Goal: Navigation & Orientation: Find specific page/section

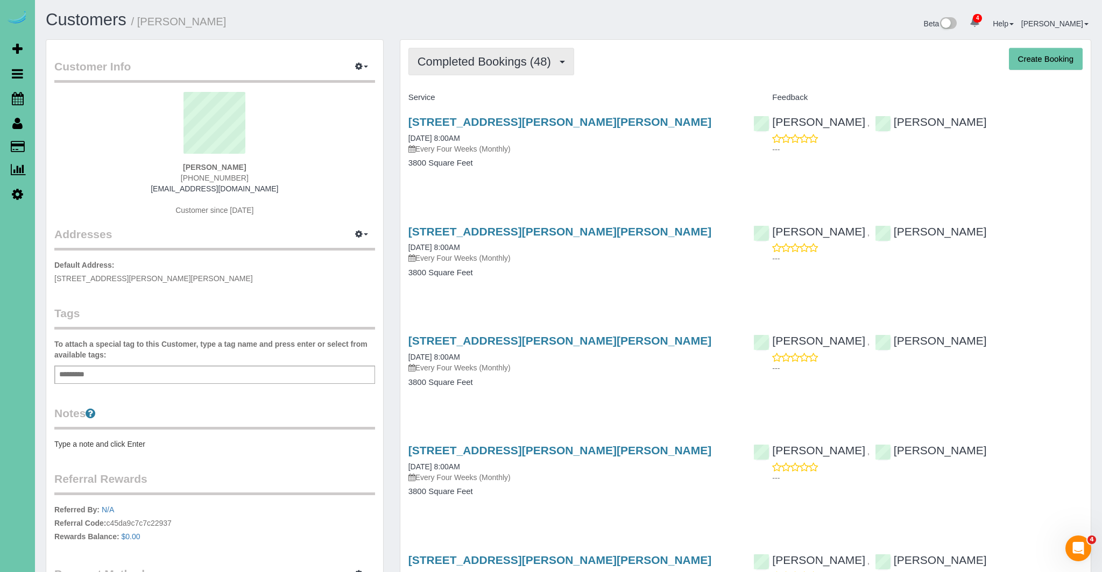
scroll to position [5, 0]
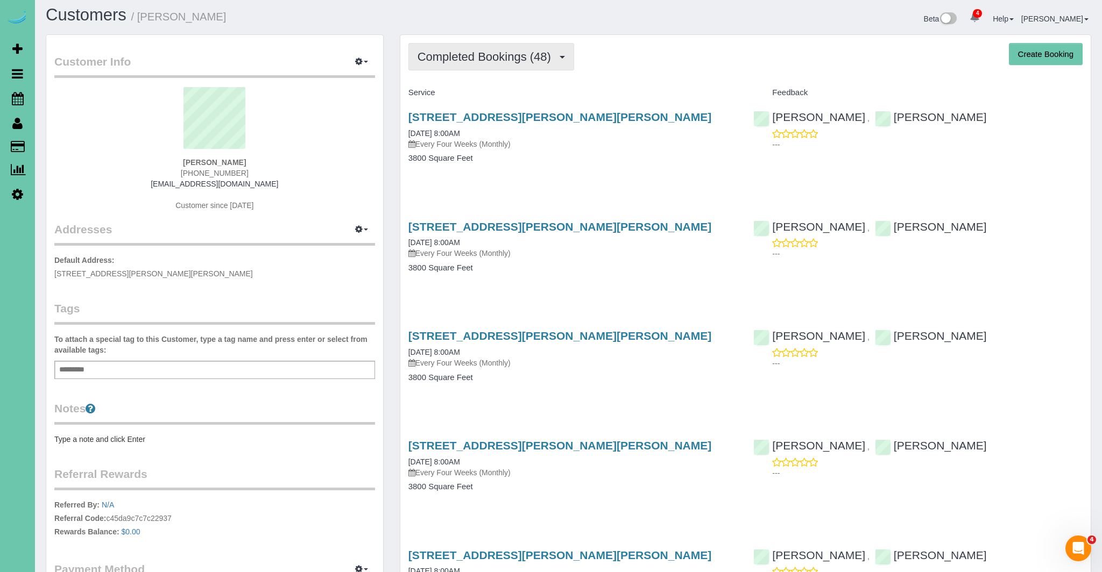
click at [483, 68] on button "Completed Bookings (48)" at bounding box center [491, 56] width 166 height 27
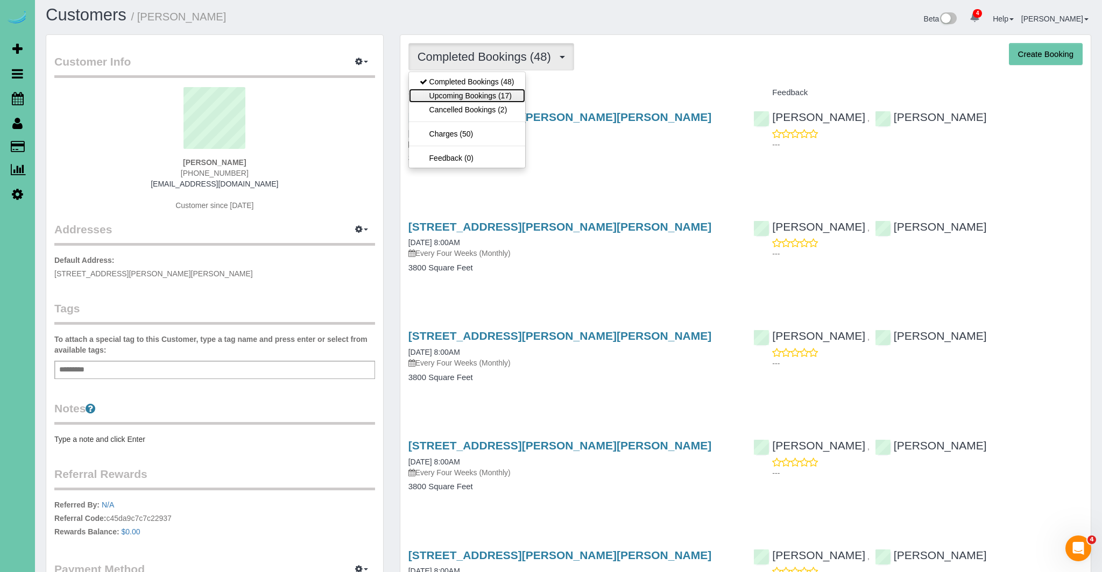
click at [478, 95] on link "Upcoming Bookings (17)" at bounding box center [467, 96] width 116 height 14
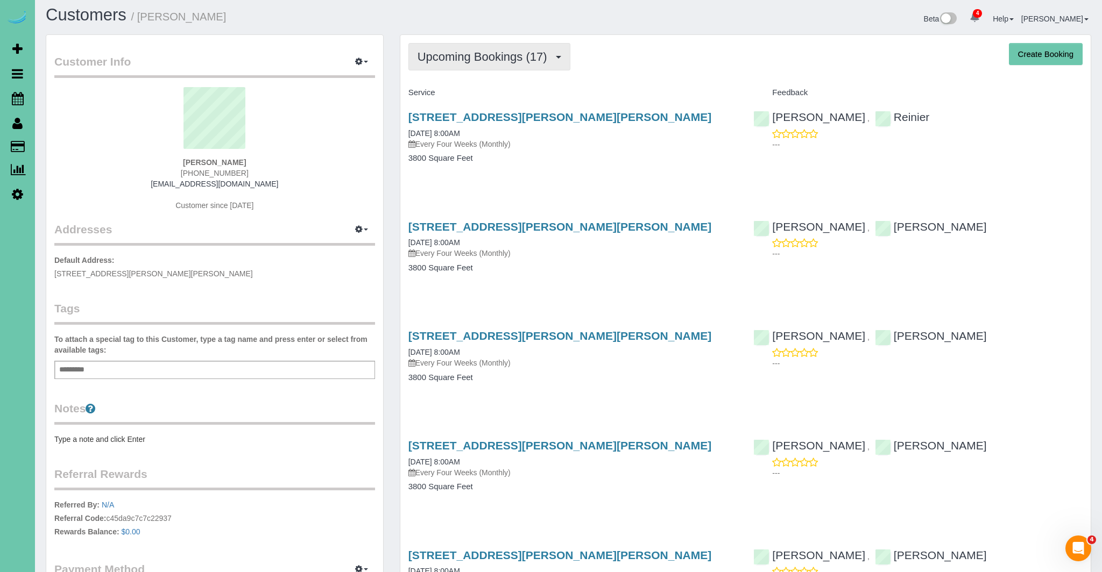
click at [485, 63] on button "Upcoming Bookings (17)" at bounding box center [489, 56] width 162 height 27
click at [469, 89] on link "Upcoming Bookings (17)" at bounding box center [467, 95] width 116 height 14
drag, startPoint x: 480, startPoint y: 59, endPoint x: 471, endPoint y: 73, distance: 16.7
click at [480, 59] on span "Upcoming Bookings (17)" at bounding box center [484, 55] width 135 height 13
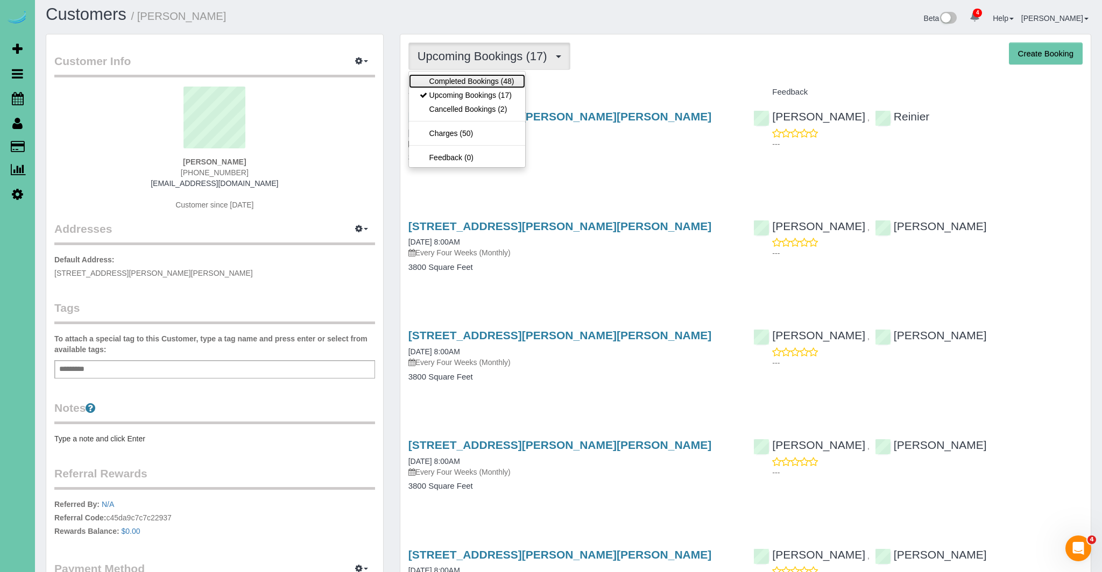
click at [470, 77] on link "Completed Bookings (48)" at bounding box center [467, 81] width 116 height 14
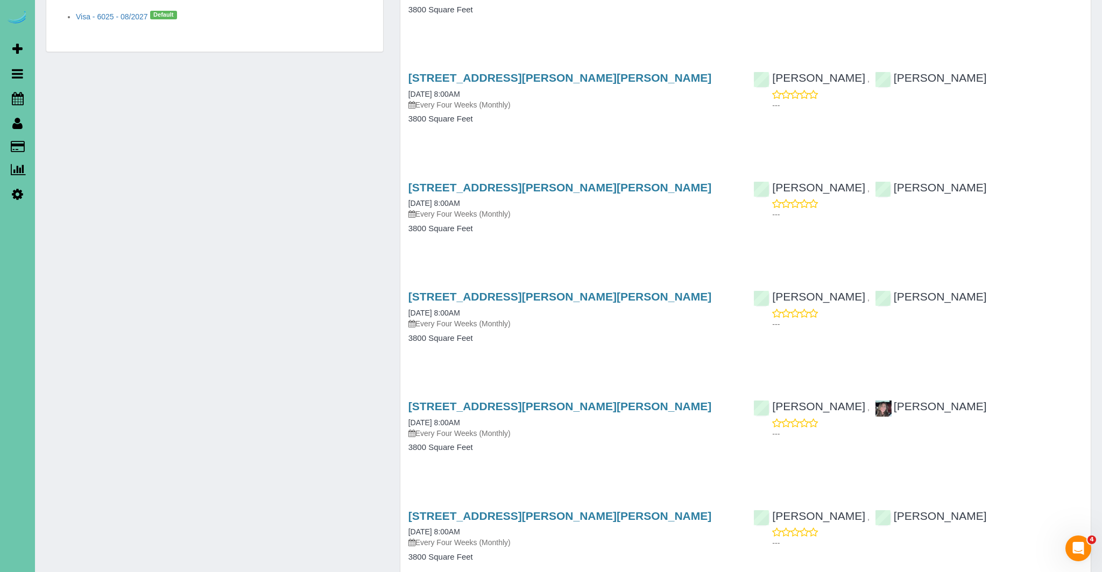
scroll to position [591, 0]
click at [20, 101] on icon at bounding box center [18, 98] width 12 height 13
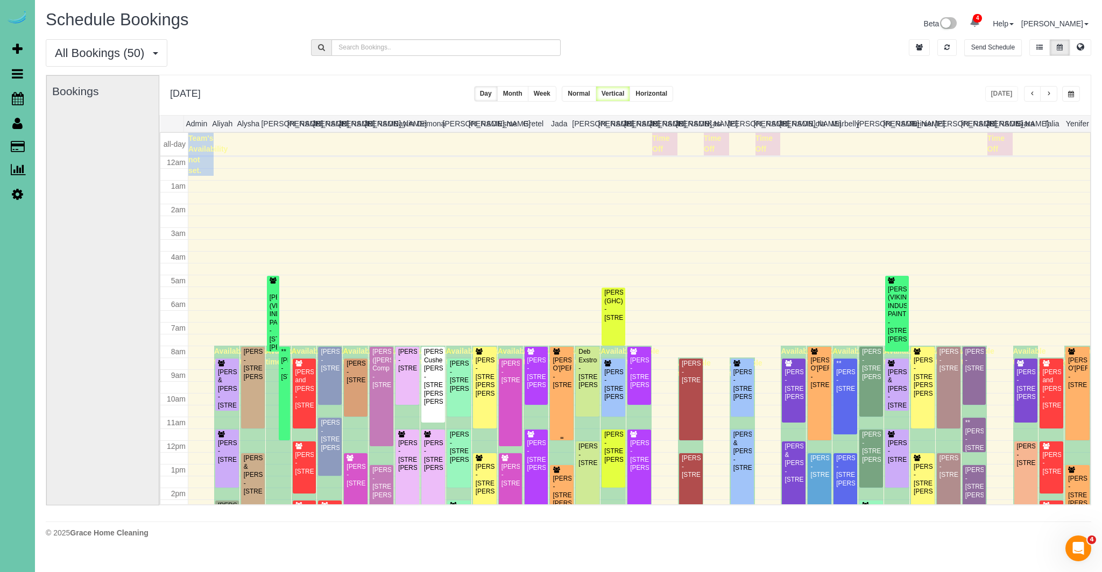
scroll to position [143, 0]
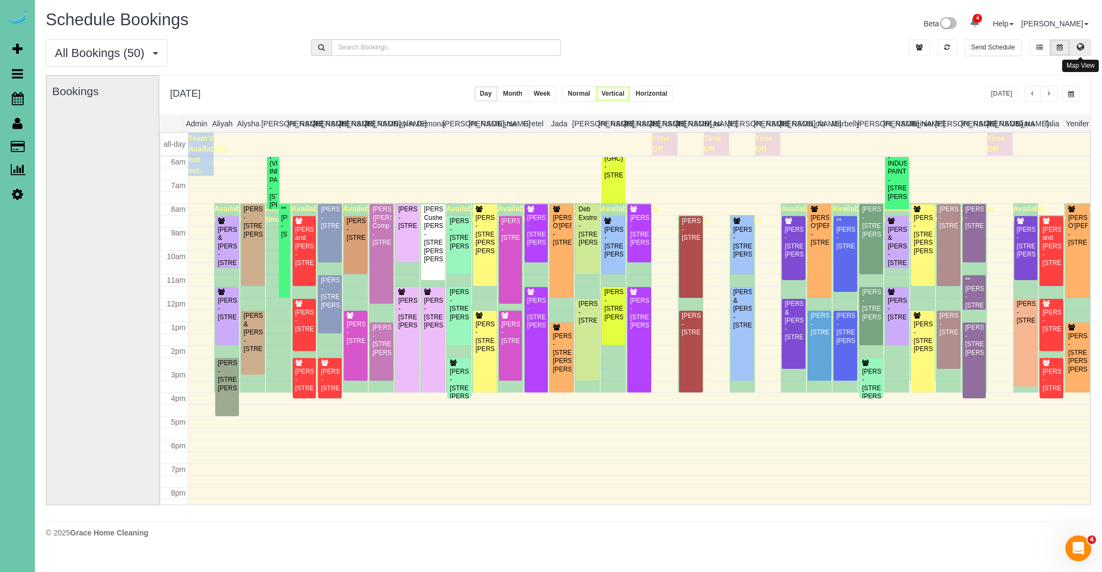
click at [1082, 46] on icon at bounding box center [1080, 47] width 8 height 6
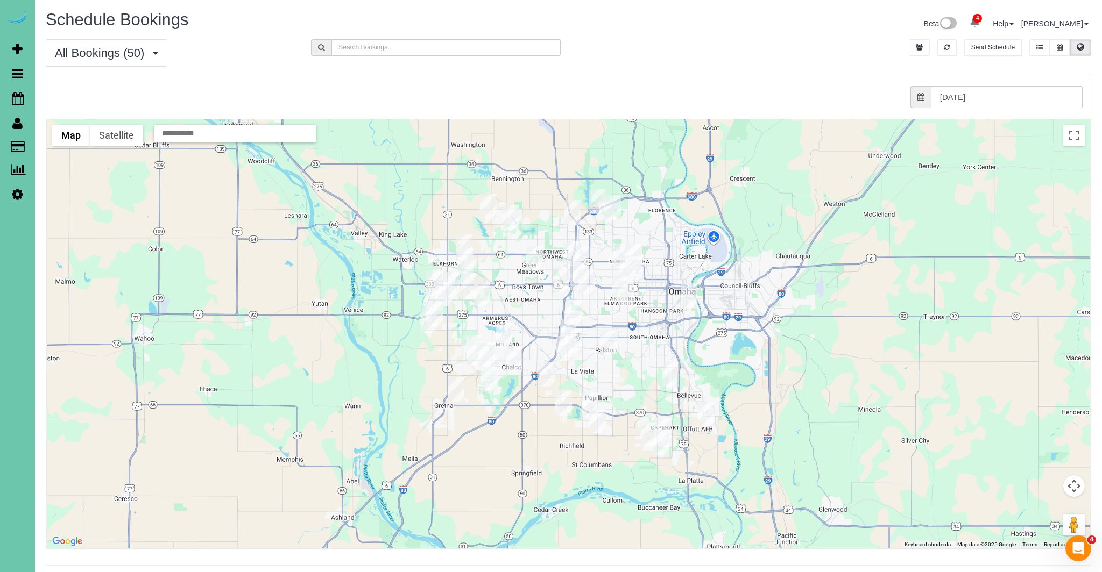
click at [435, 309] on img "09/09/2025 2:30PM - Melissa Owings - 21819 H Street, Elkhorn, NE 68022" at bounding box center [428, 321] width 17 height 25
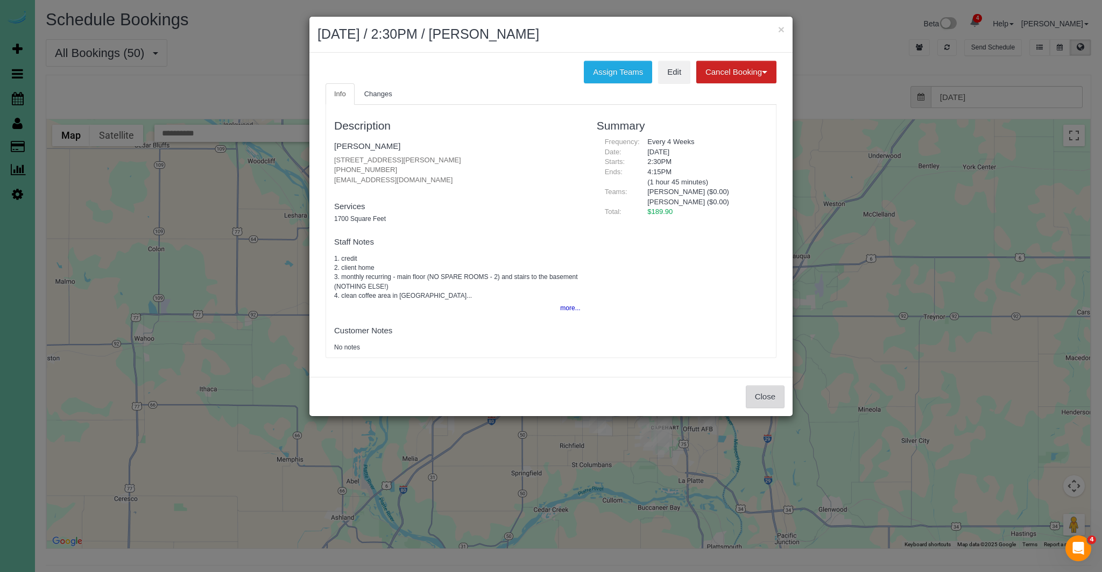
click at [768, 398] on button "Close" at bounding box center [765, 397] width 39 height 23
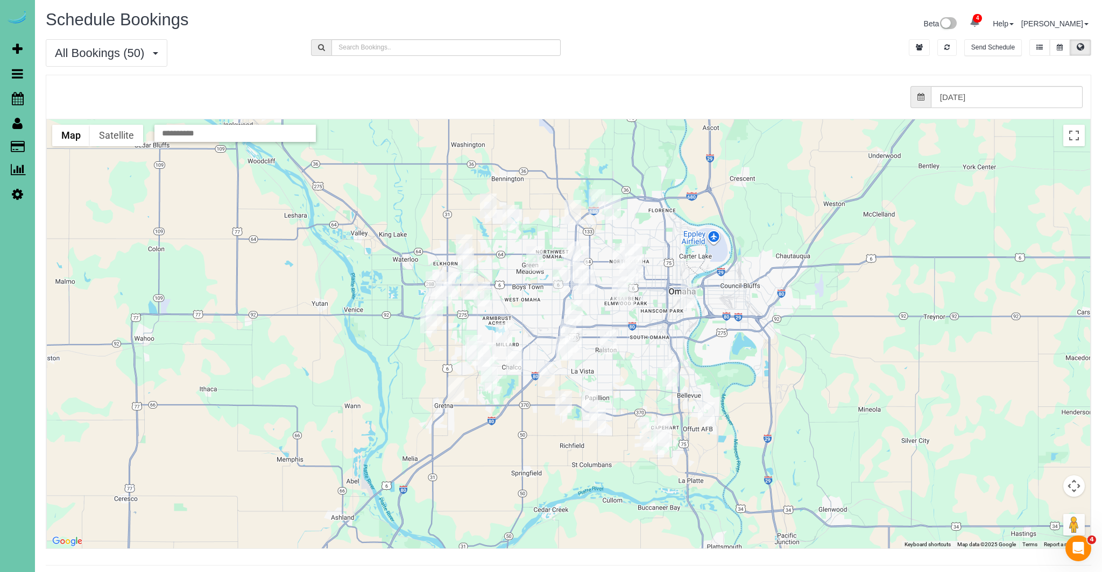
click at [442, 308] on img "09/09/2025 8:00AM - Jaime Weland - 20934 George B Parkway, Elkhorn, NE 68022" at bounding box center [434, 314] width 17 height 25
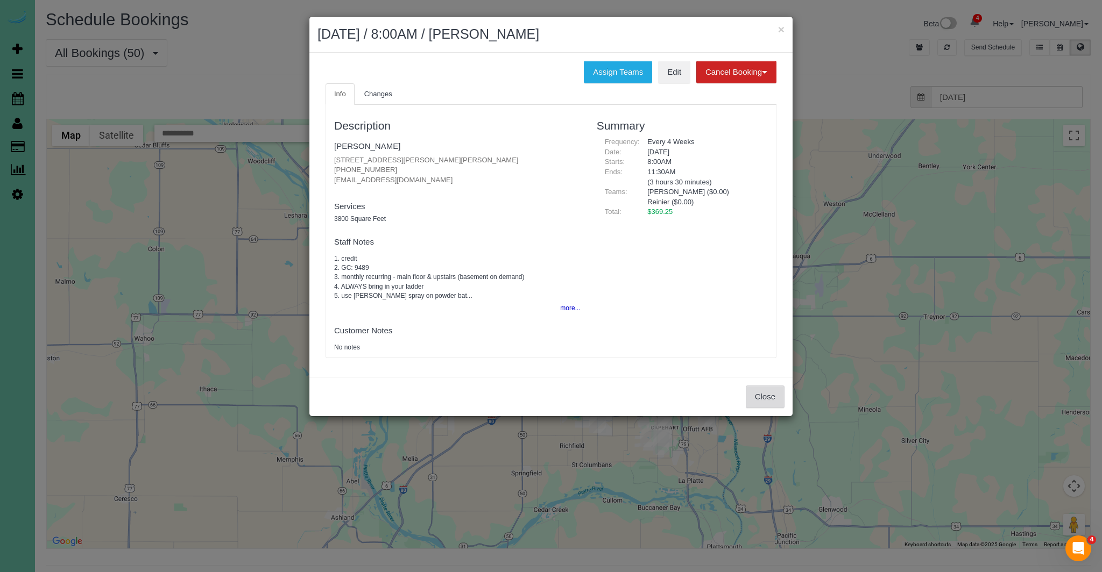
click at [771, 399] on button "Close" at bounding box center [765, 397] width 39 height 23
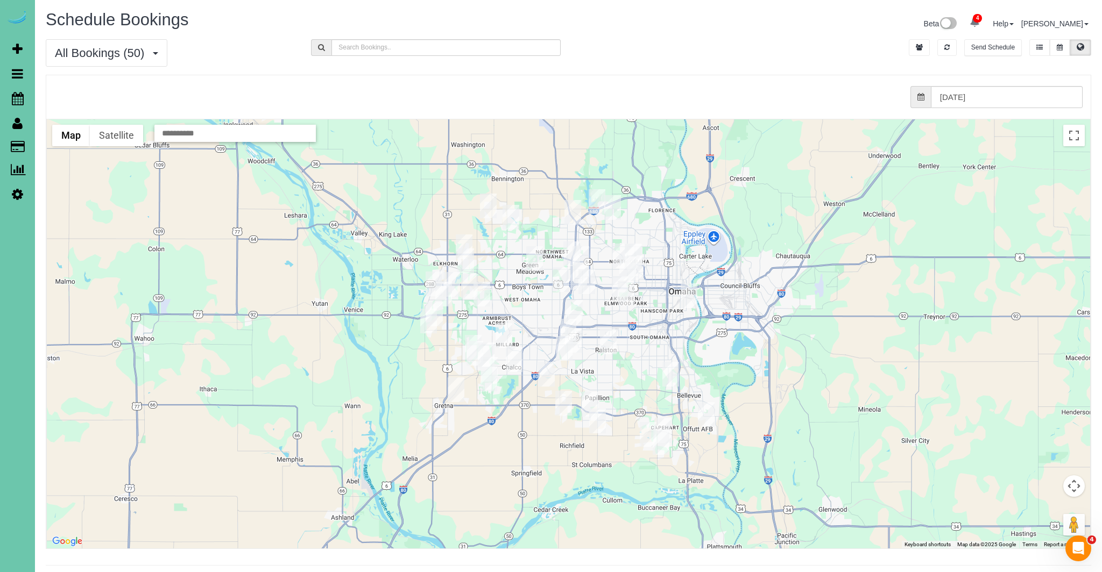
click at [628, 292] on img "09/09/2025 8:30AM - Annie Dolan - 6019 Hickory Street, Omaha, NE 68106" at bounding box center [626, 293] width 17 height 25
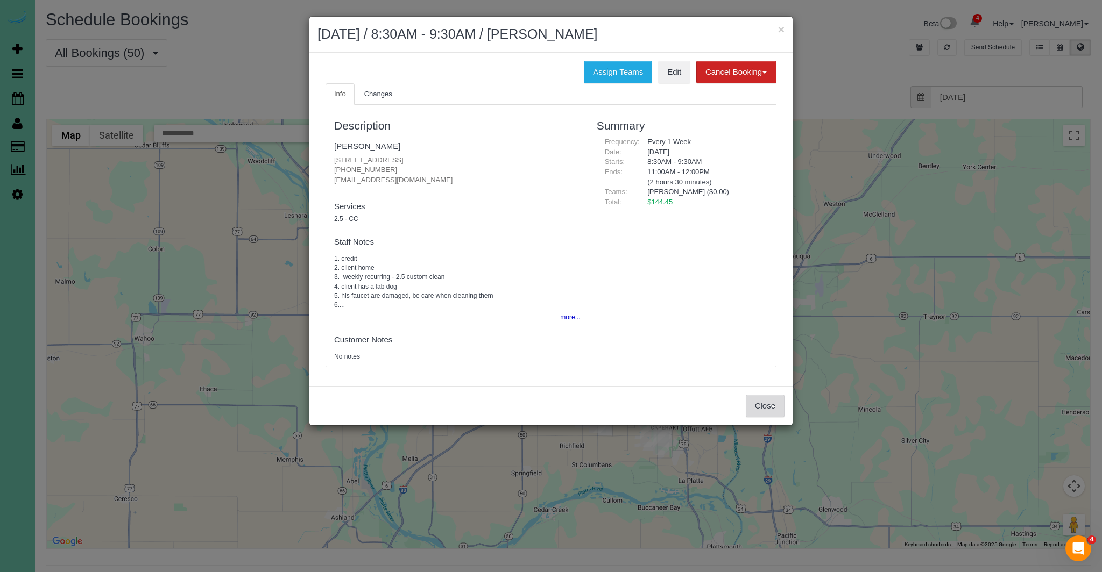
click at [766, 401] on button "Close" at bounding box center [765, 406] width 39 height 23
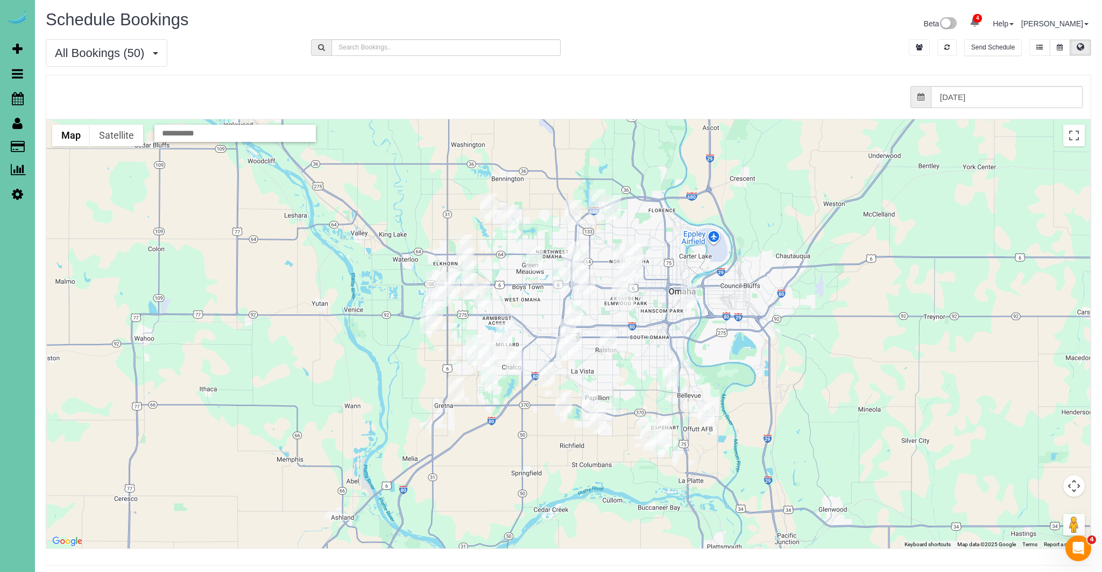
click at [640, 261] on img "09/09/2025 8:00AM - Colin O'Reilly - 5107 Cuming Street, Omaha, NE 68132" at bounding box center [635, 268] width 17 height 25
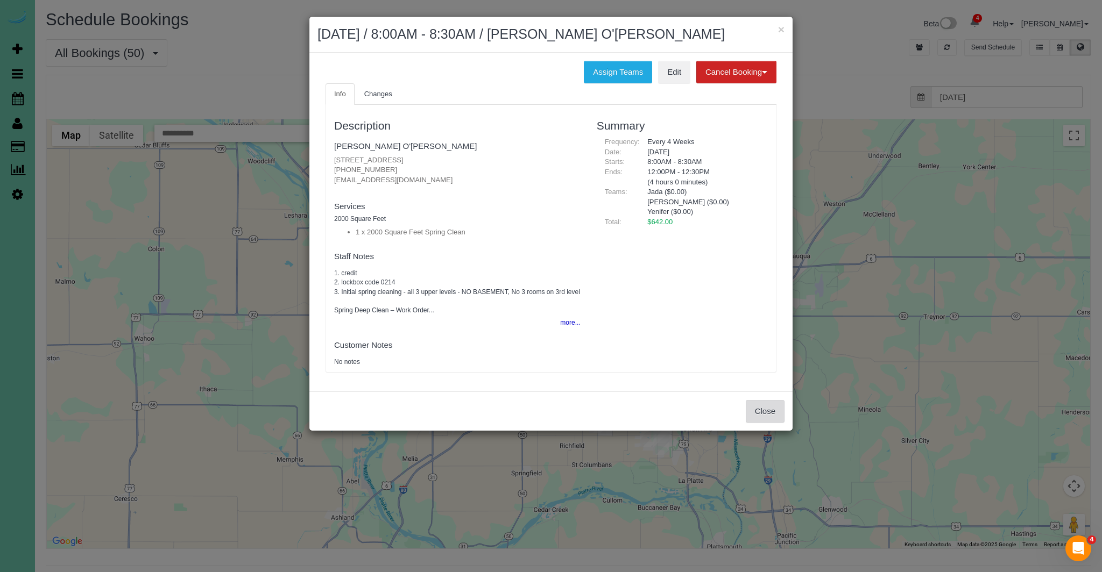
click at [764, 416] on button "Close" at bounding box center [765, 411] width 39 height 23
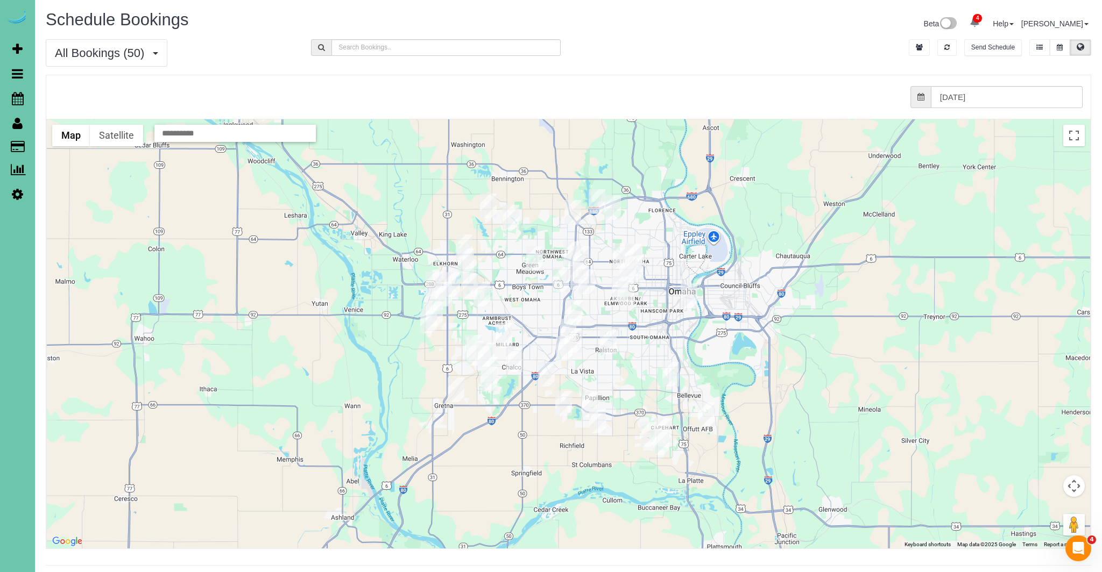
click at [671, 373] on img "09/09/2025 8:30AM - **Samara Phillips - 9507 S 25th Avenue, Bellevue, NE 68147" at bounding box center [670, 374] width 17 height 25
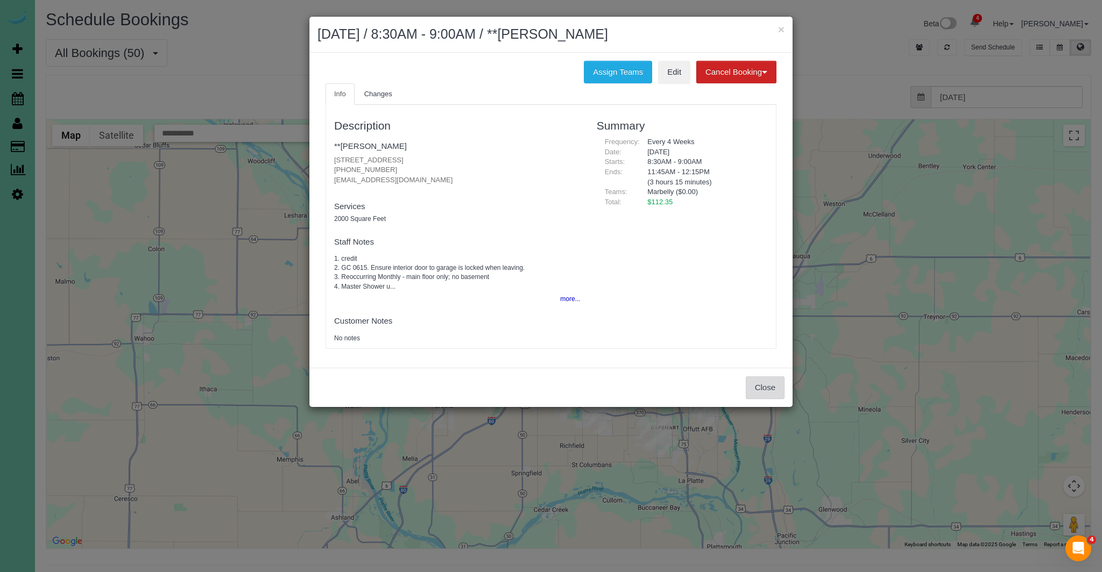
click at [761, 385] on button "Close" at bounding box center [765, 388] width 39 height 23
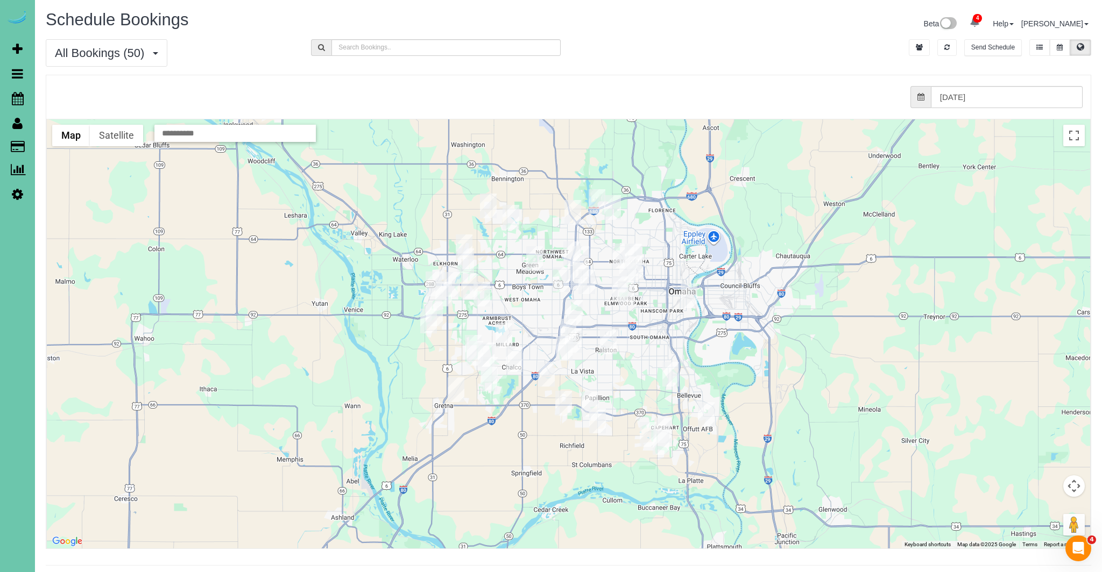
click at [669, 374] on img "09/09/2025 8:30AM - **Samara Phillips - 9507 S 25th Avenue, Bellevue, NE 68147" at bounding box center [670, 374] width 17 height 25
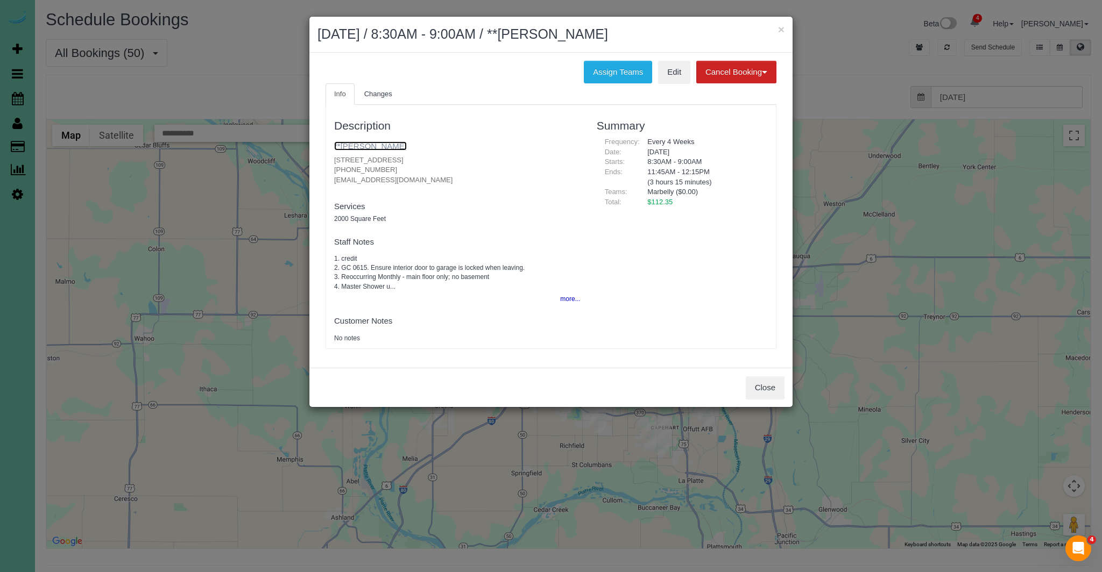
click at [369, 142] on link "**[PERSON_NAME]" at bounding box center [370, 145] width 73 height 9
click at [771, 390] on button "Close" at bounding box center [765, 388] width 39 height 23
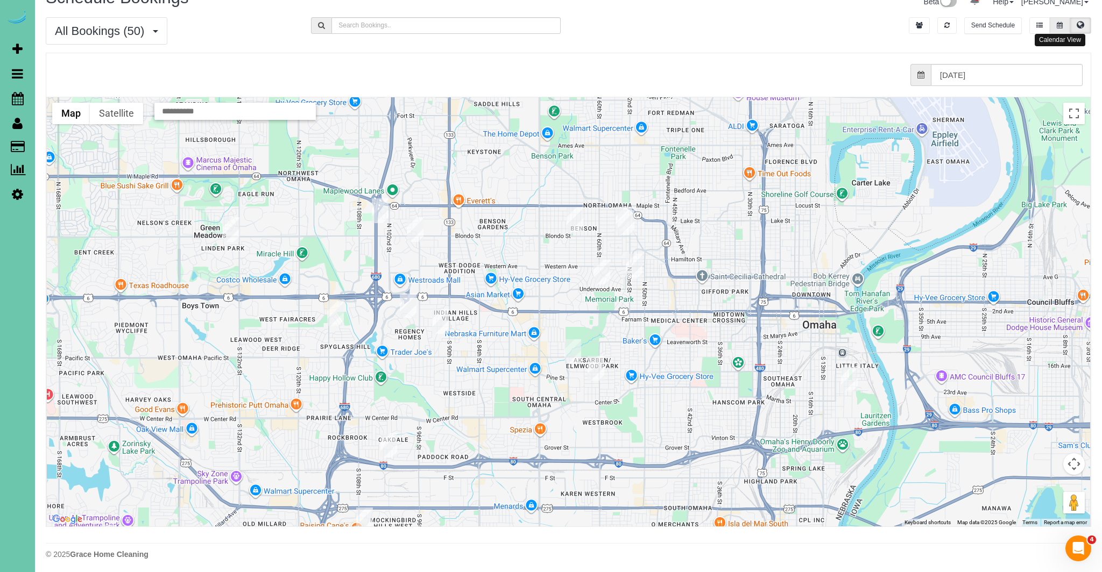
scroll to position [19, 0]
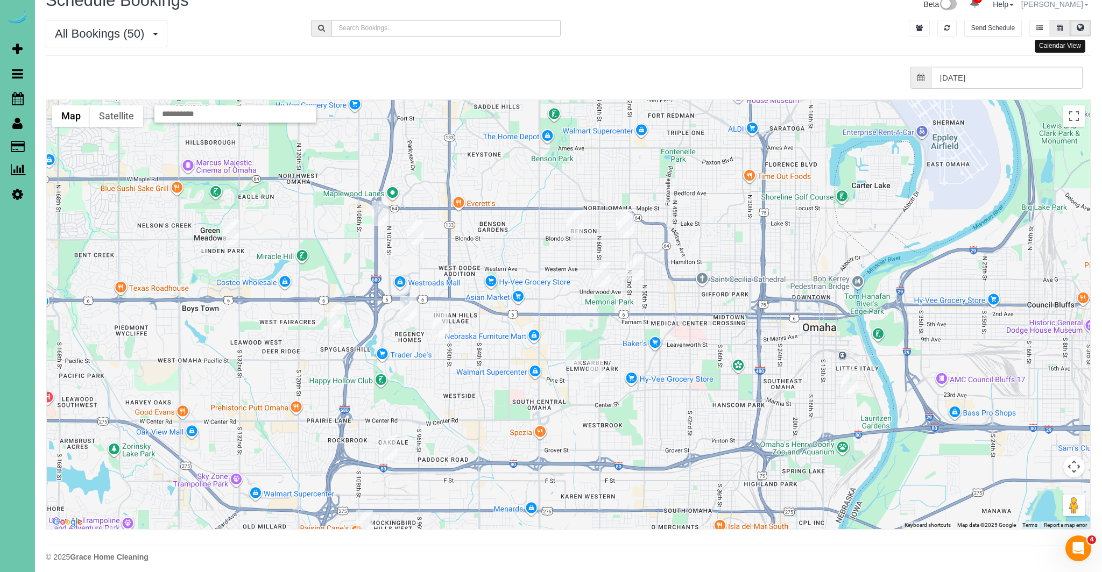
click at [1062, 20] on button at bounding box center [1060, 28] width 20 height 17
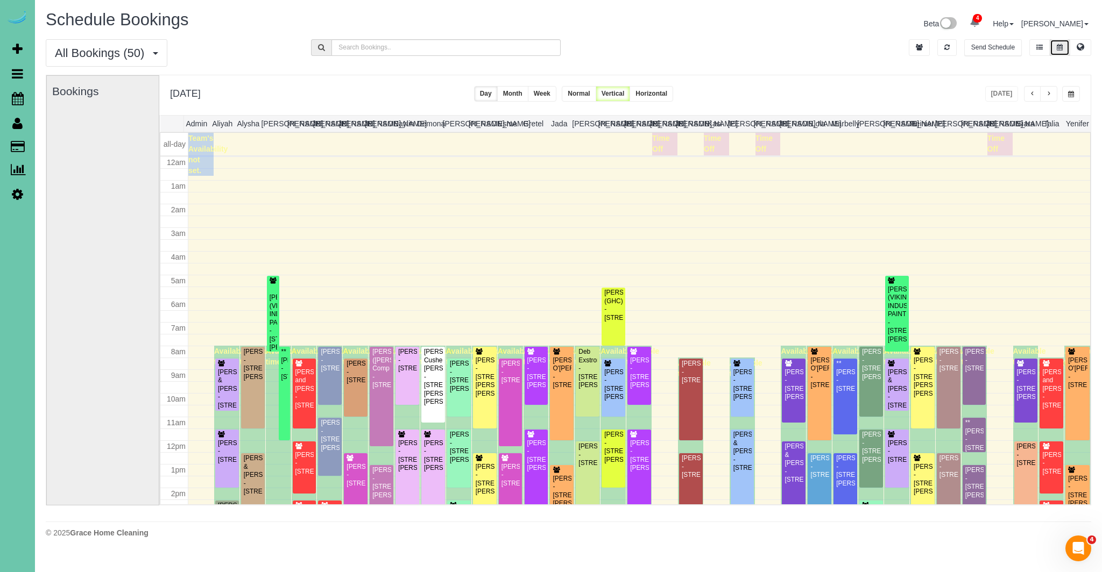
scroll to position [163, 0]
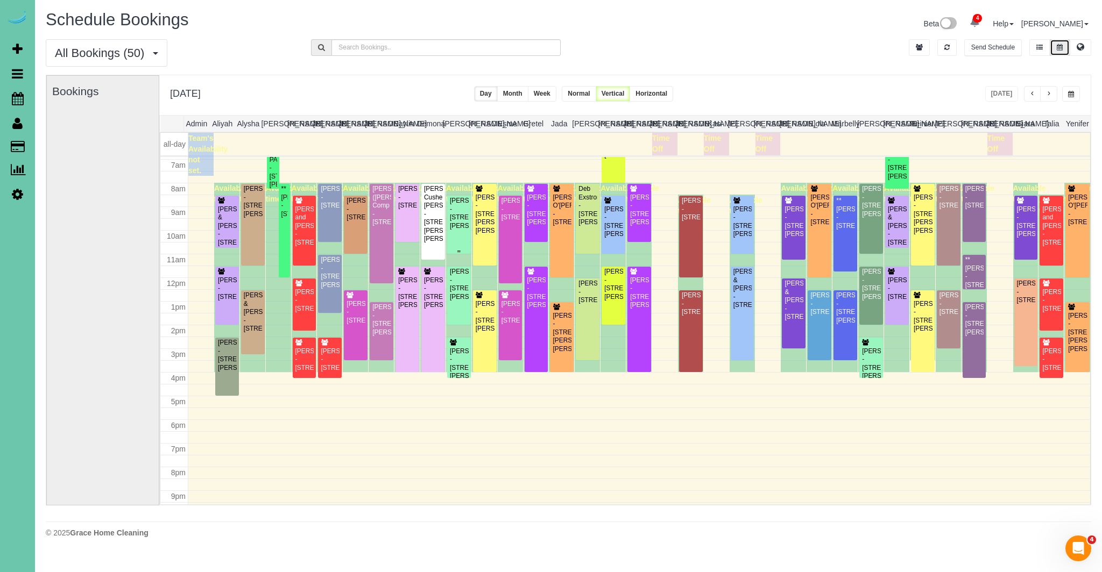
click at [456, 221] on div "Mary Kovar - 10817 S 197th St #101, Gretna, NE 68028" at bounding box center [458, 213] width 19 height 33
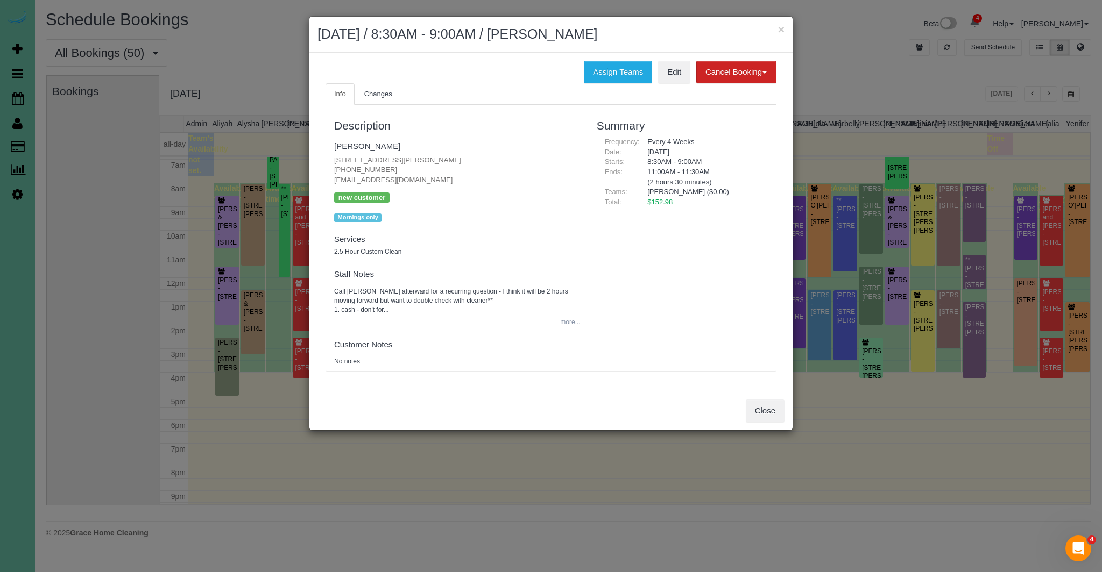
click at [564, 320] on button "more..." at bounding box center [567, 323] width 26 height 16
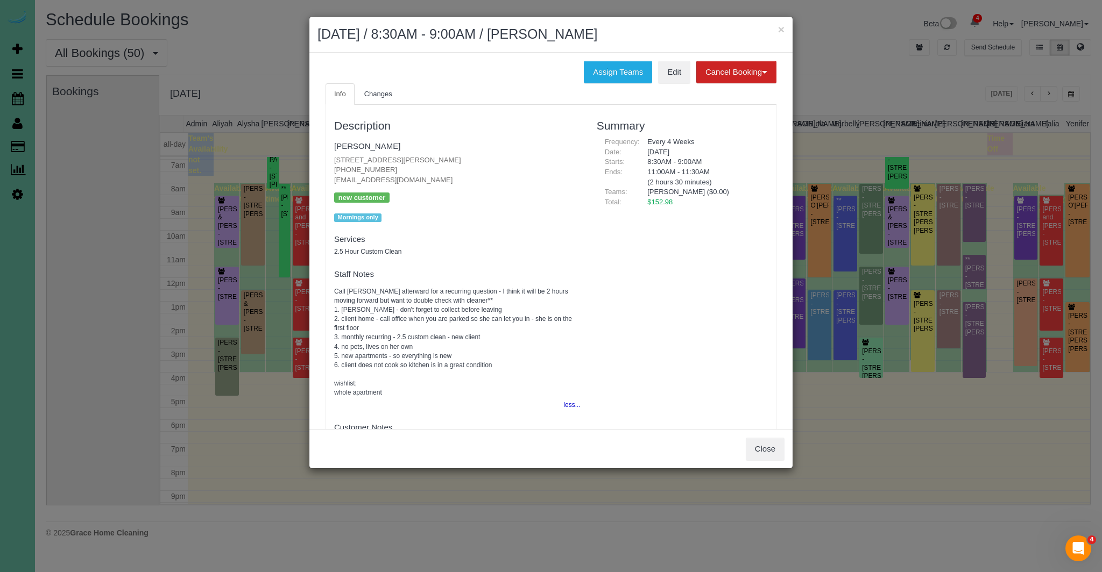
scroll to position [1, 0]
click at [750, 443] on button "Close" at bounding box center [765, 449] width 39 height 23
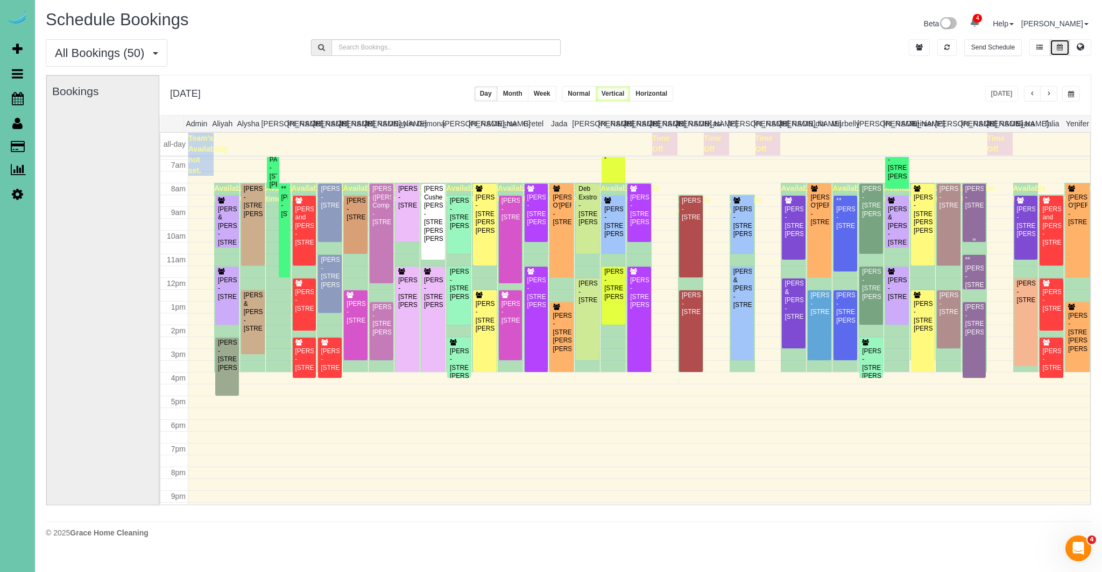
click at [974, 209] on div "Callie Dian - 667 N 59th Street, Omaha, NE 68132" at bounding box center [974, 197] width 19 height 25
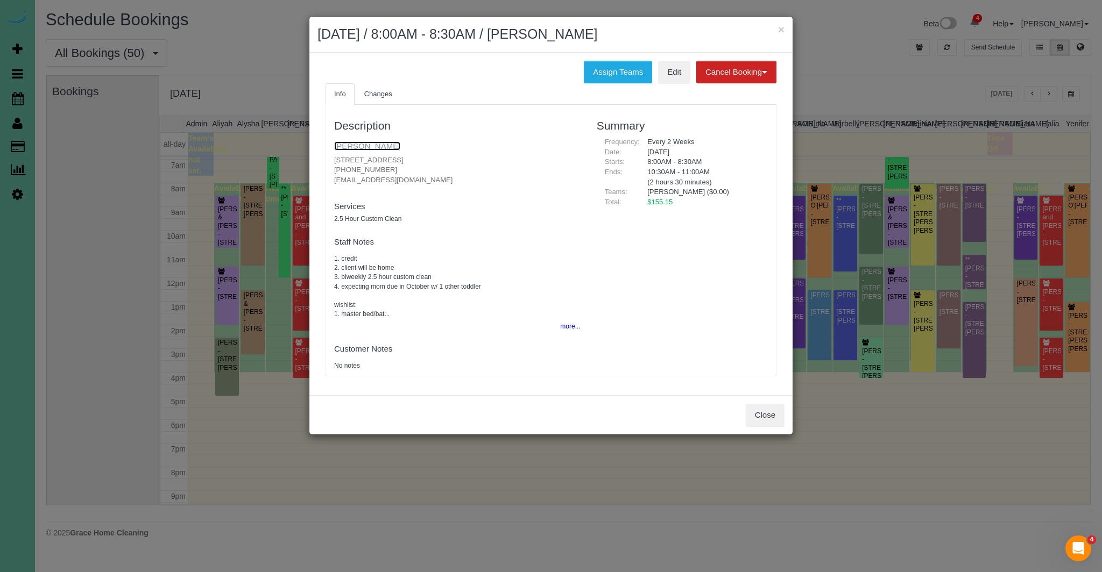
click at [369, 147] on link "Callie Dian" at bounding box center [367, 145] width 66 height 9
click at [771, 420] on button "Close" at bounding box center [765, 415] width 39 height 23
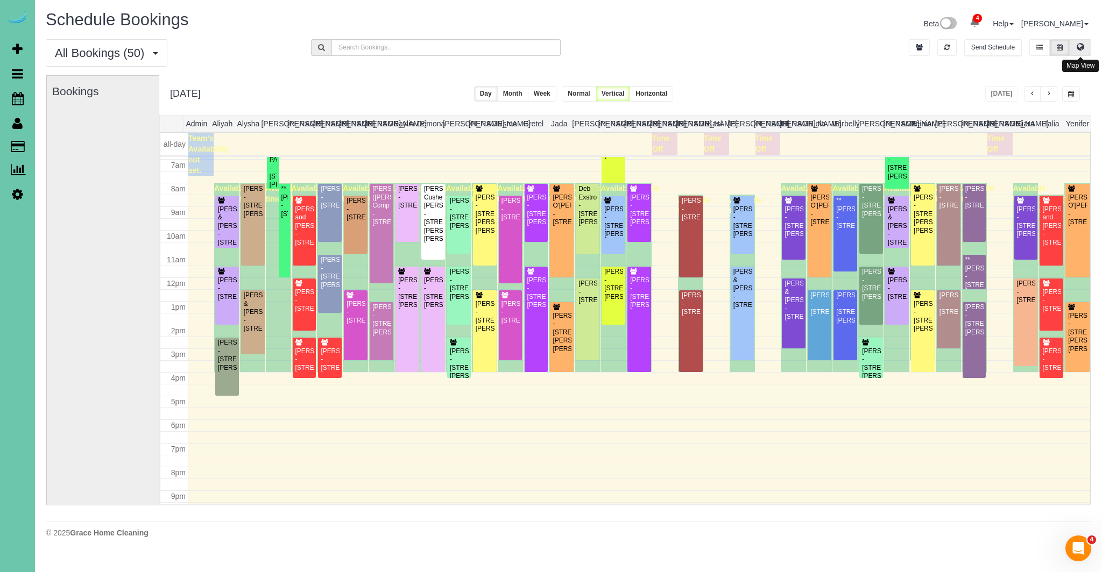
click at [1085, 46] on button at bounding box center [1080, 47] width 22 height 17
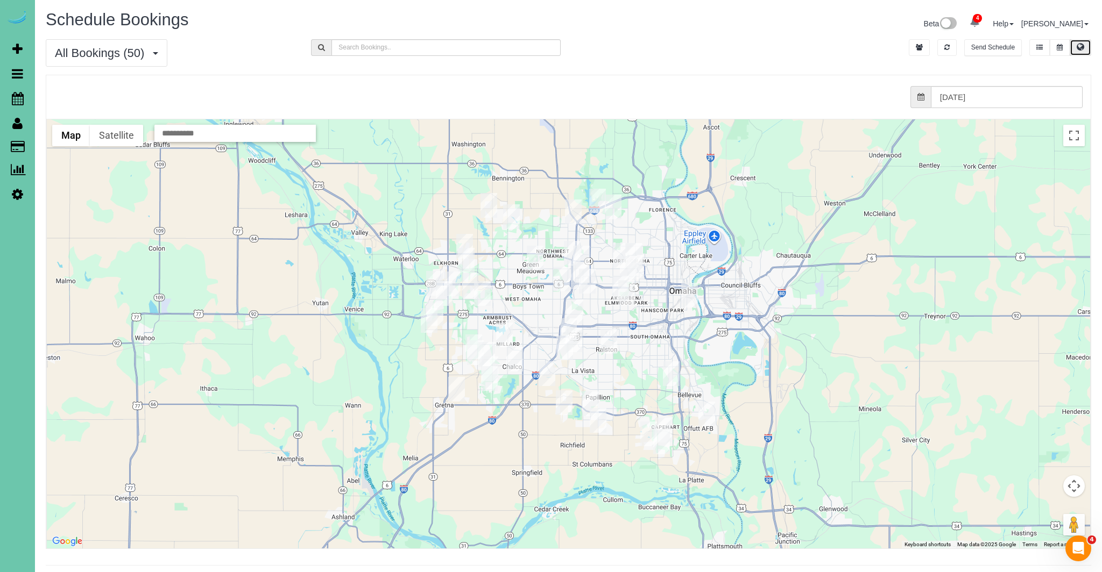
click at [628, 271] on img "09/09/2025 8:00AM - Callie Dian - 667 N 59th Street, Omaha, NE 68132" at bounding box center [628, 268] width 17 height 25
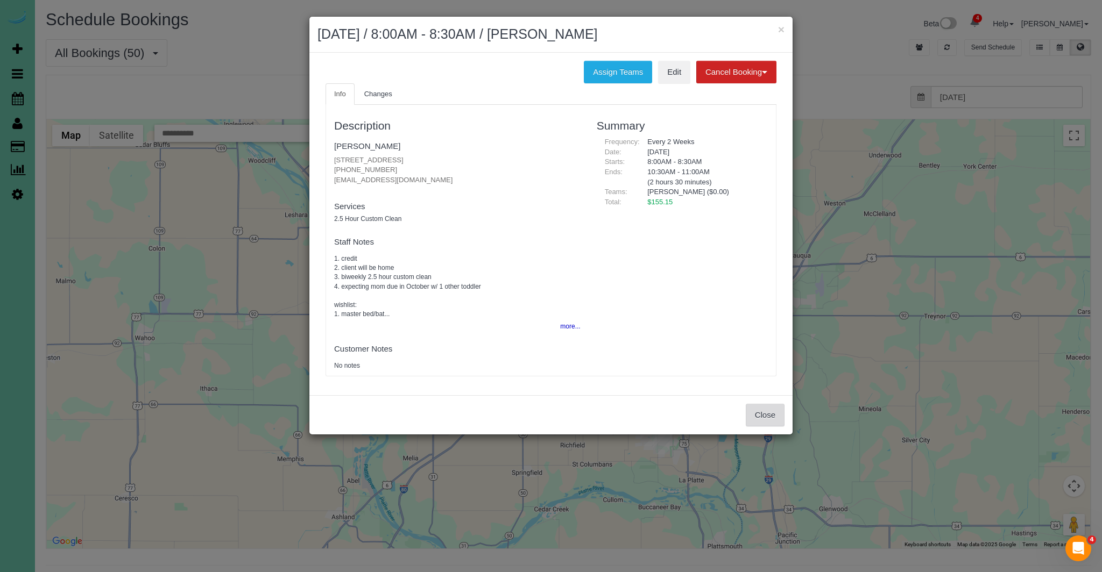
click at [775, 418] on button "Close" at bounding box center [765, 415] width 39 height 23
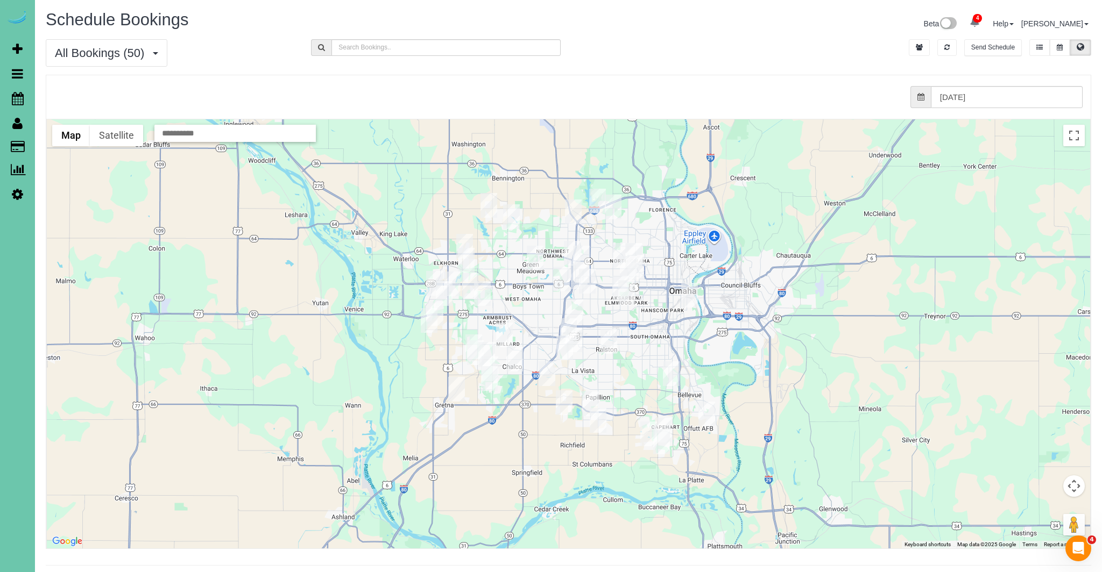
click at [504, 337] on img "09/09/2025 8:30AM - Patti Petersen - 15712 S Street, Omaha, NE 68135" at bounding box center [504, 335] width 17 height 25
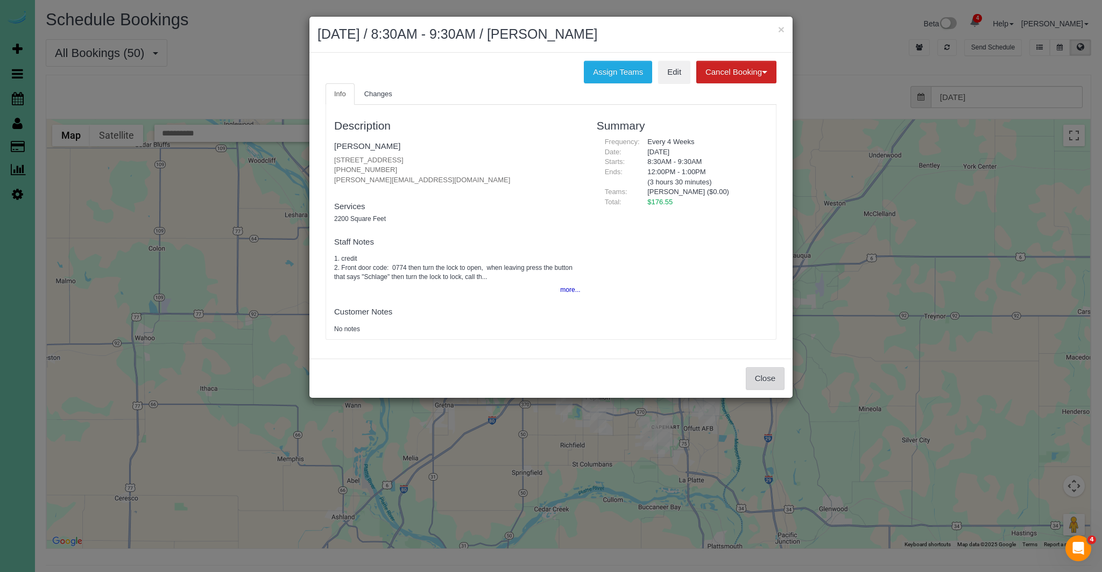
click at [765, 385] on button "Close" at bounding box center [765, 378] width 39 height 23
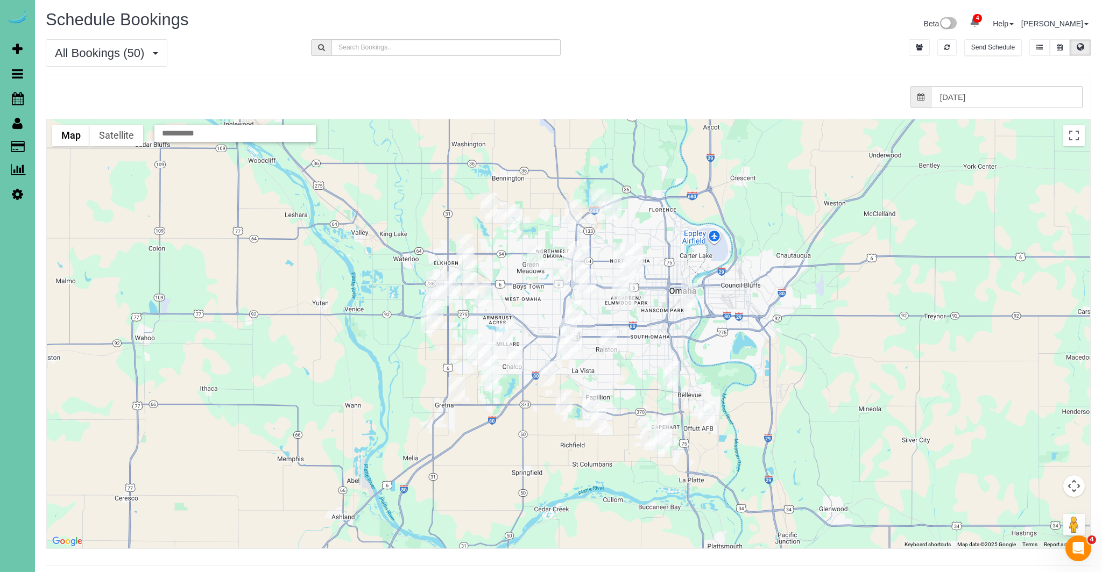
click at [640, 269] on img "09/09/2025 8:00AM - Colin O'Reilly - 5107 Cuming Street, Omaha, NE 68132" at bounding box center [635, 267] width 17 height 25
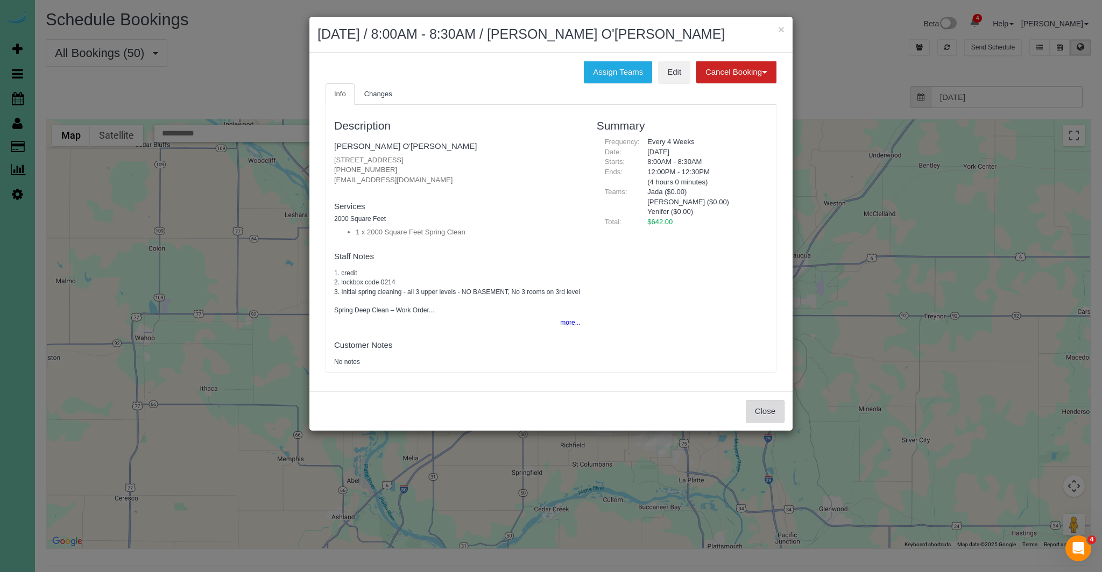
click at [768, 421] on button "Close" at bounding box center [765, 411] width 39 height 23
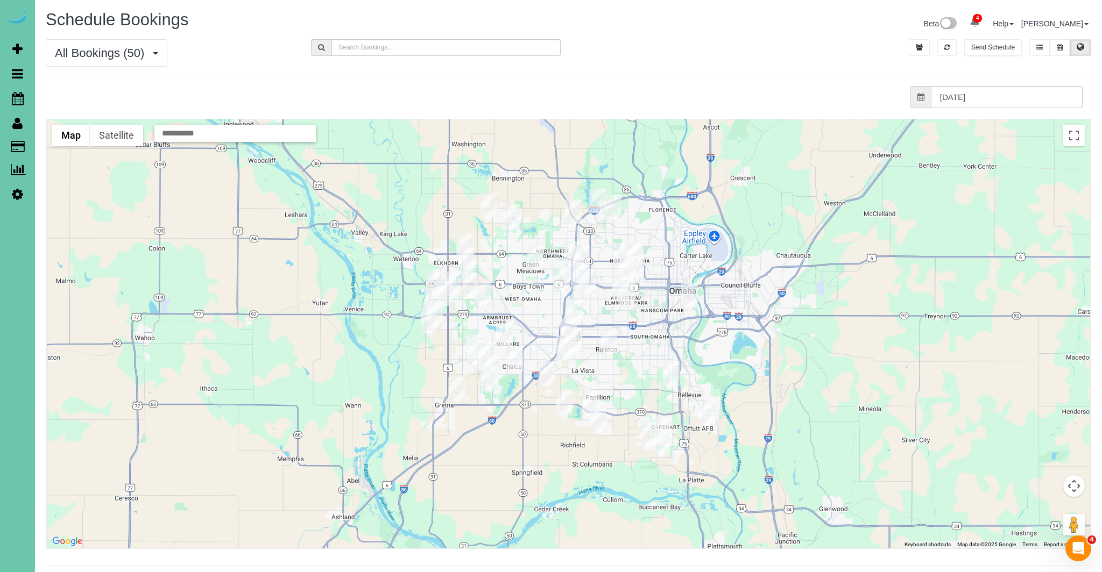
click at [626, 295] on img "09/09/2025 8:30AM - Annie Dolan - 6019 Hickory Street, Omaha, NE 68106" at bounding box center [626, 292] width 17 height 25
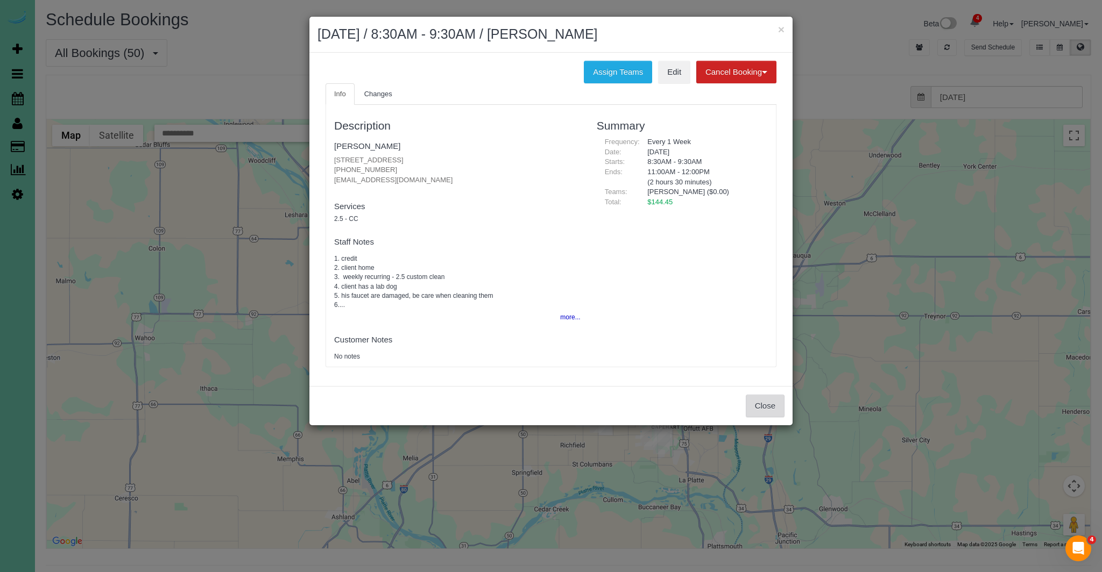
click at [770, 402] on button "Close" at bounding box center [765, 406] width 39 height 23
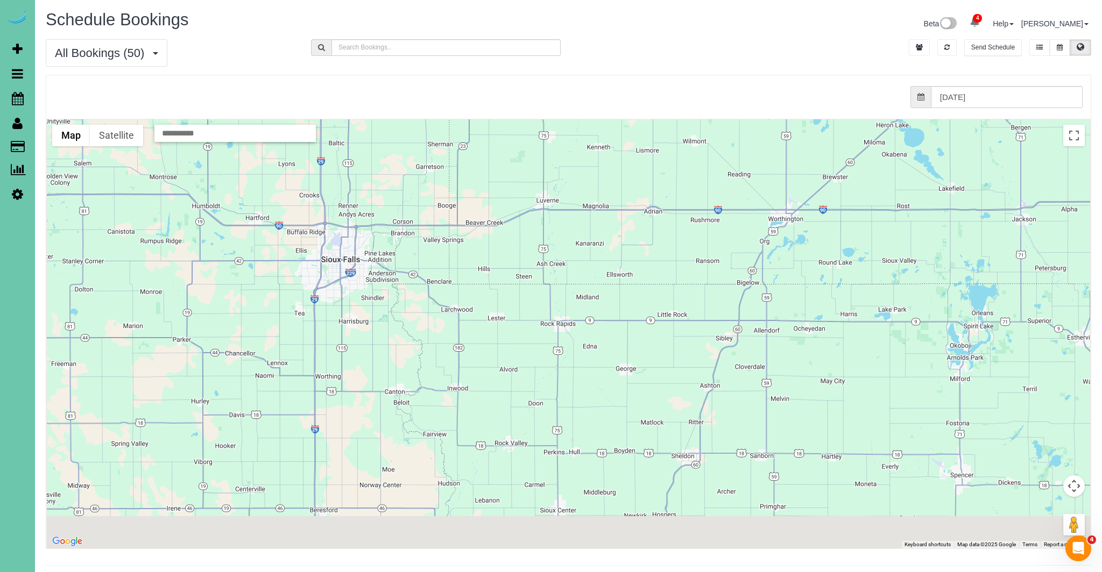
drag, startPoint x: 875, startPoint y: 380, endPoint x: 781, endPoint y: 47, distance: 345.9
click at [784, 41] on div "All Bookings (50) All Bookings Unassigned Bookings Recurring Bookings New Custo…" at bounding box center [568, 299] width 1045 height 521
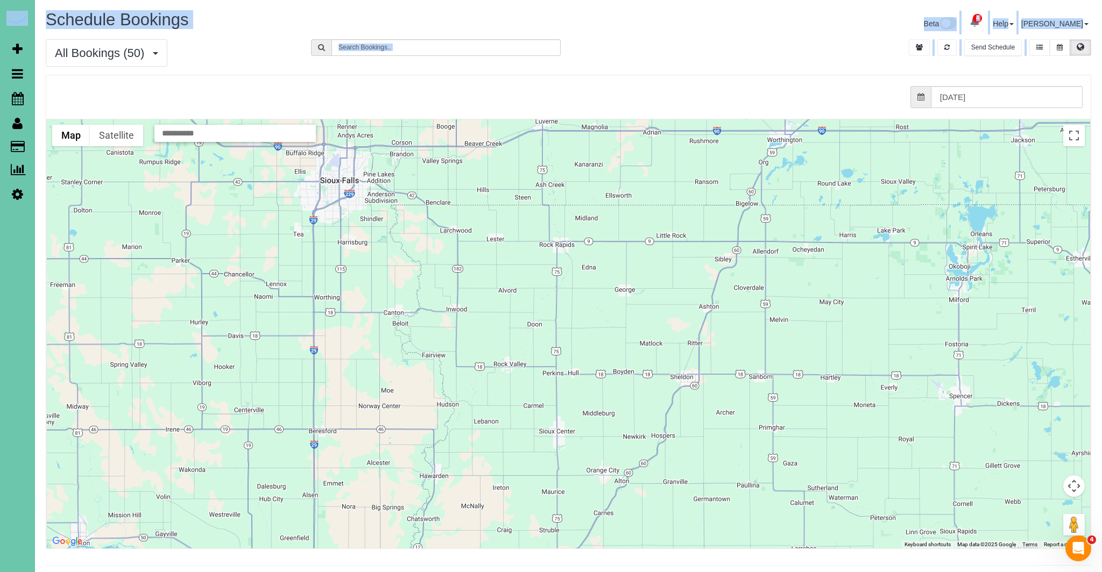
drag, startPoint x: 791, startPoint y: 111, endPoint x: 864, endPoint y: -36, distance: 163.6
click at [864, 0] on html "4 Beta Your Notifications You have 0 alerts × You have 4 to charge for 09/08/20…" at bounding box center [551, 286] width 1102 height 572
click at [666, 314] on div at bounding box center [568, 333] width 1043 height 429
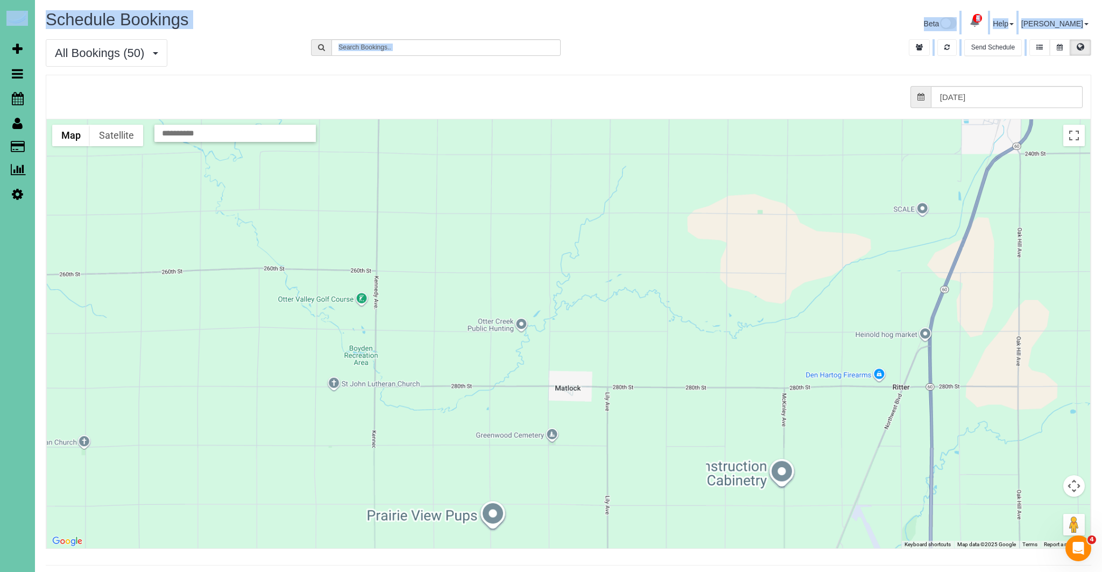
drag, startPoint x: 666, startPoint y: 313, endPoint x: 683, endPoint y: 115, distance: 199.2
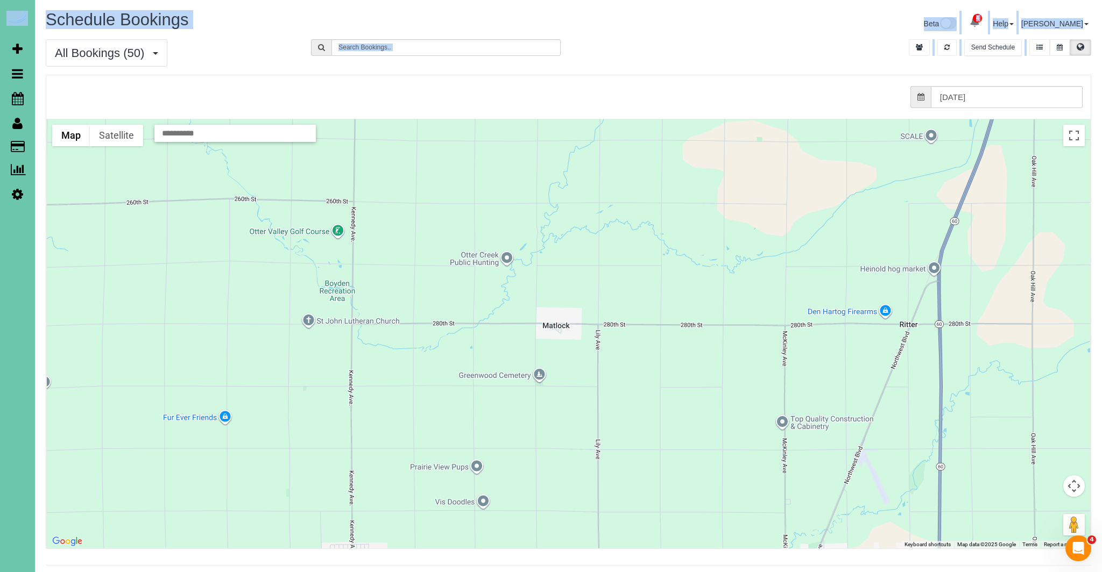
click at [1076, 485] on button "Map camera controls" at bounding box center [1074, 487] width 22 height 22
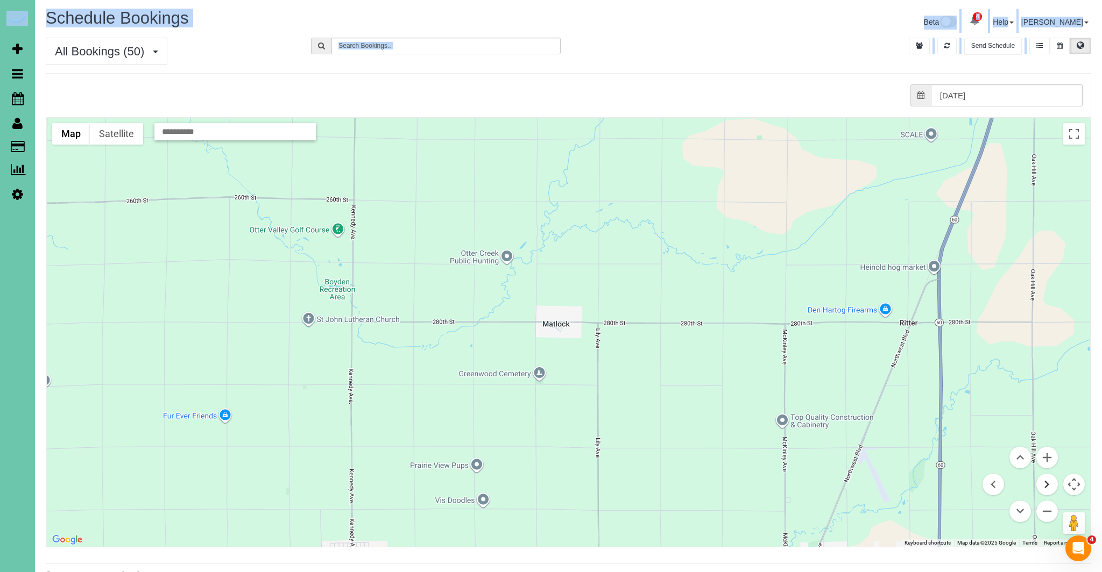
click at [1052, 487] on button "Move right" at bounding box center [1047, 485] width 22 height 22
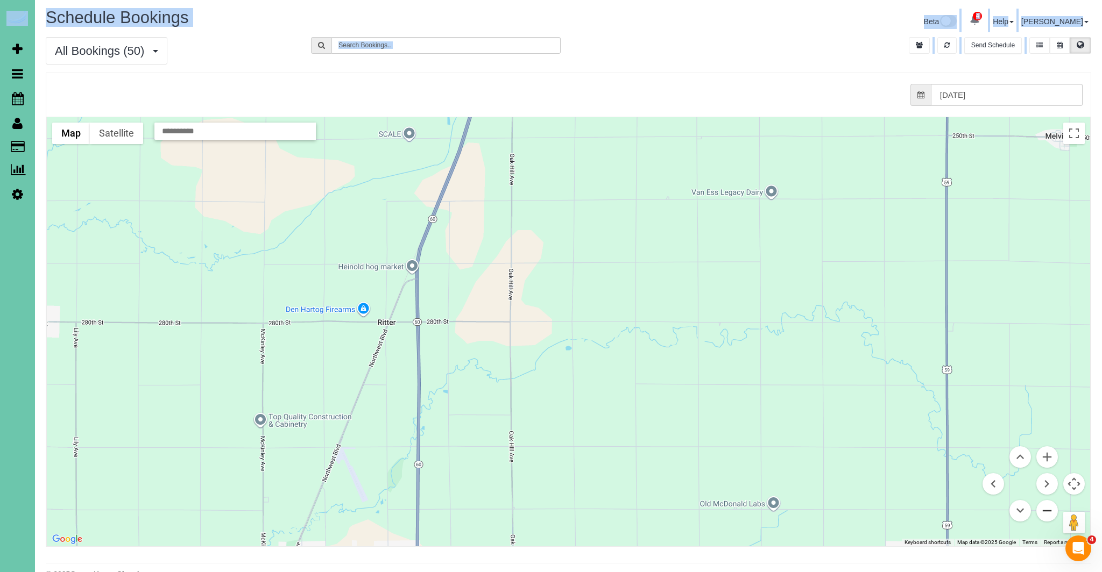
click at [1045, 514] on button "Zoom out" at bounding box center [1047, 511] width 22 height 22
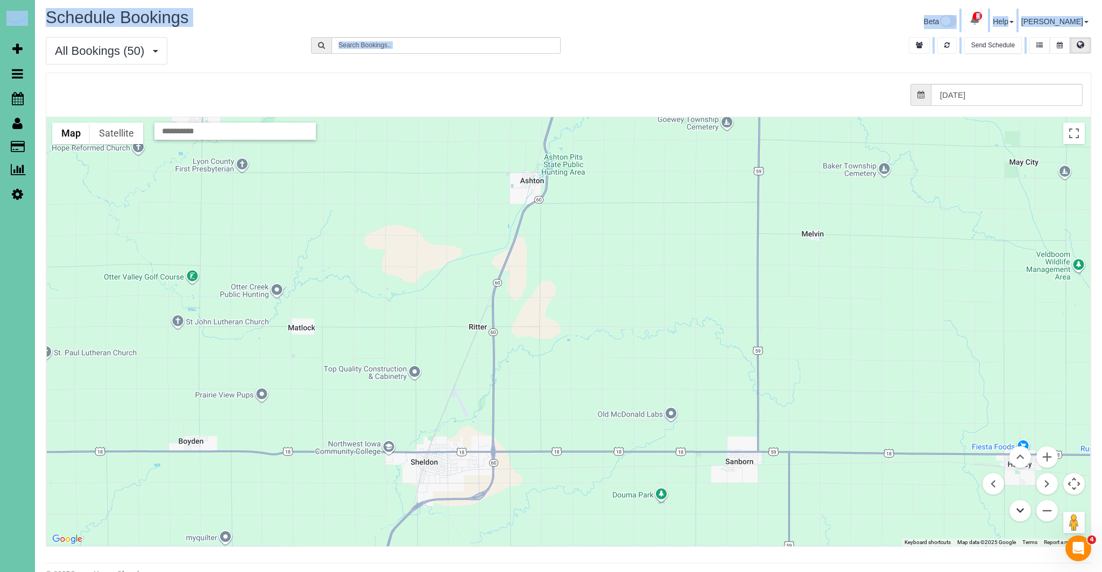
click at [1018, 511] on button "Move down" at bounding box center [1020, 511] width 22 height 22
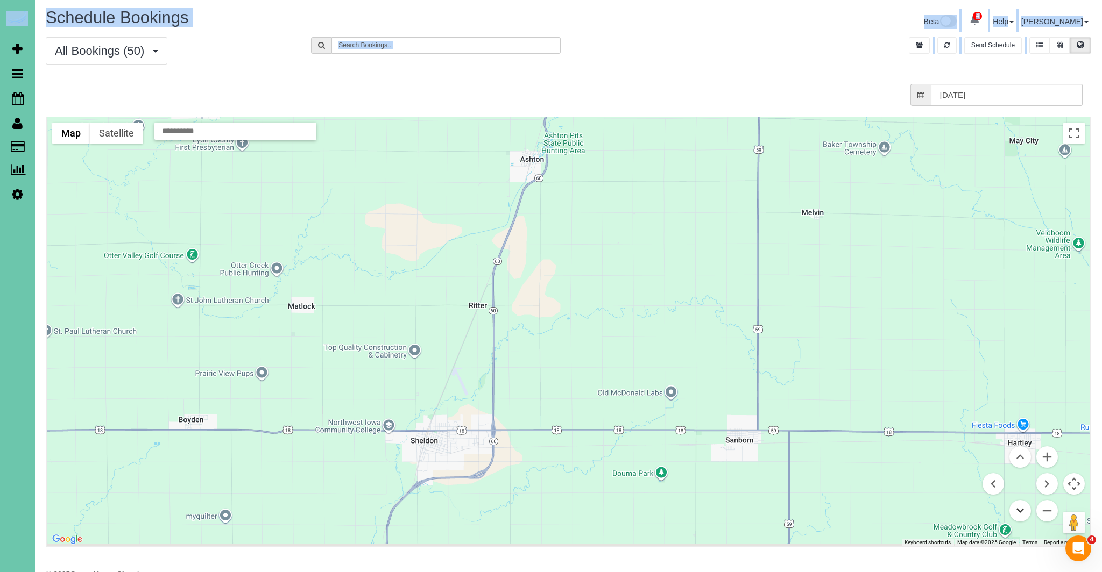
scroll to position [1, 0]
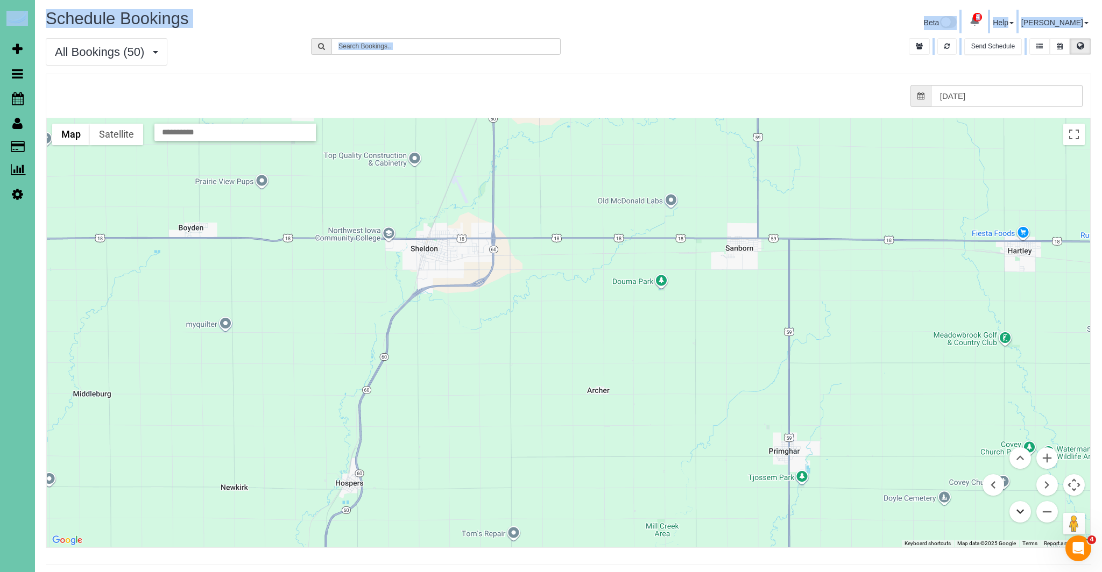
click at [1018, 511] on button "Move down" at bounding box center [1020, 512] width 22 height 22
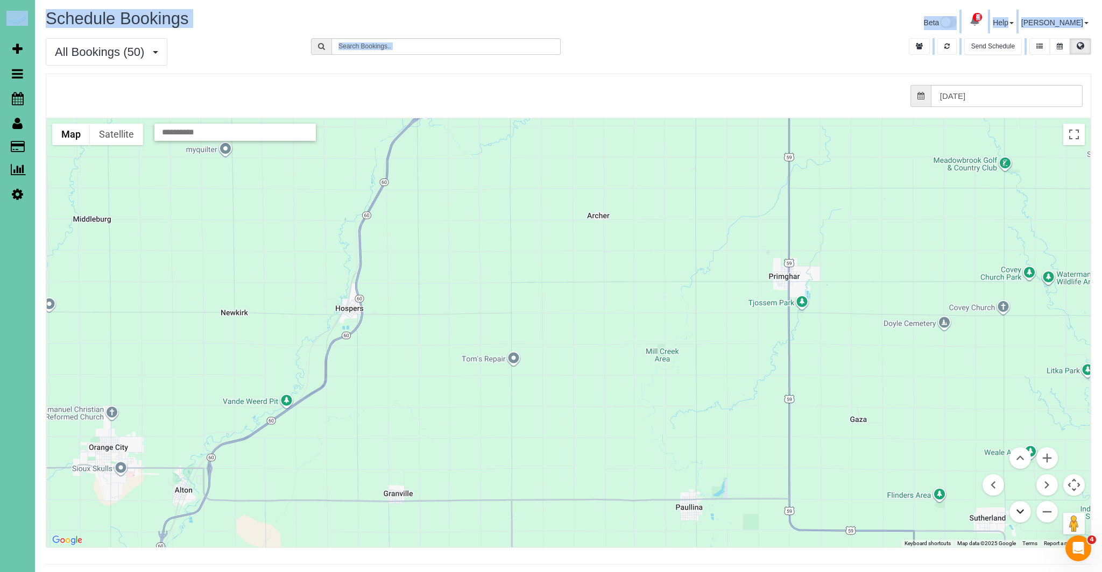
click at [1018, 511] on button "Move down" at bounding box center [1020, 512] width 22 height 22
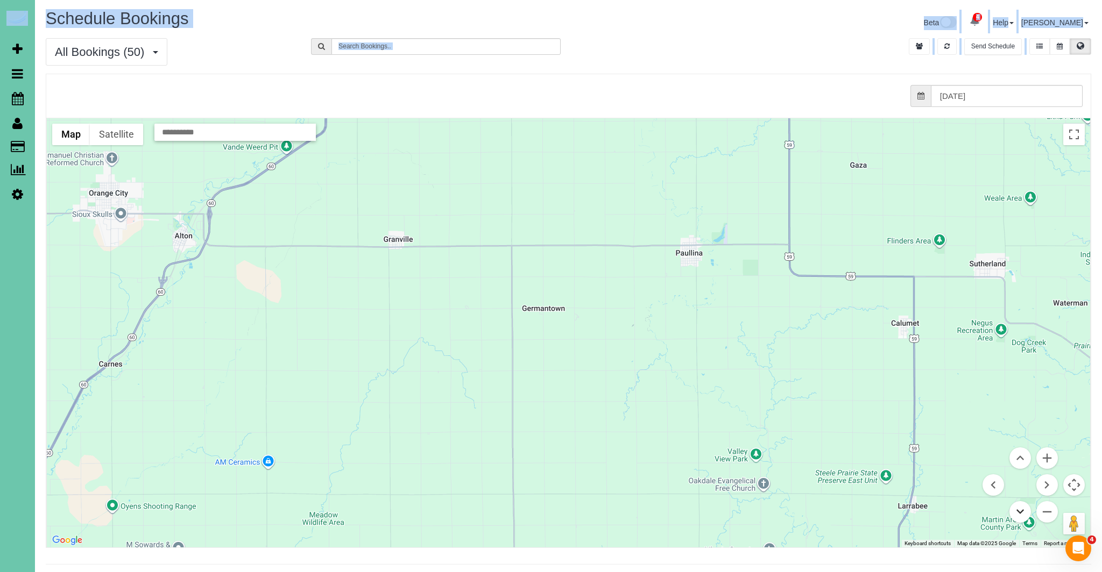
click at [1018, 511] on button "Move down" at bounding box center [1020, 512] width 22 height 22
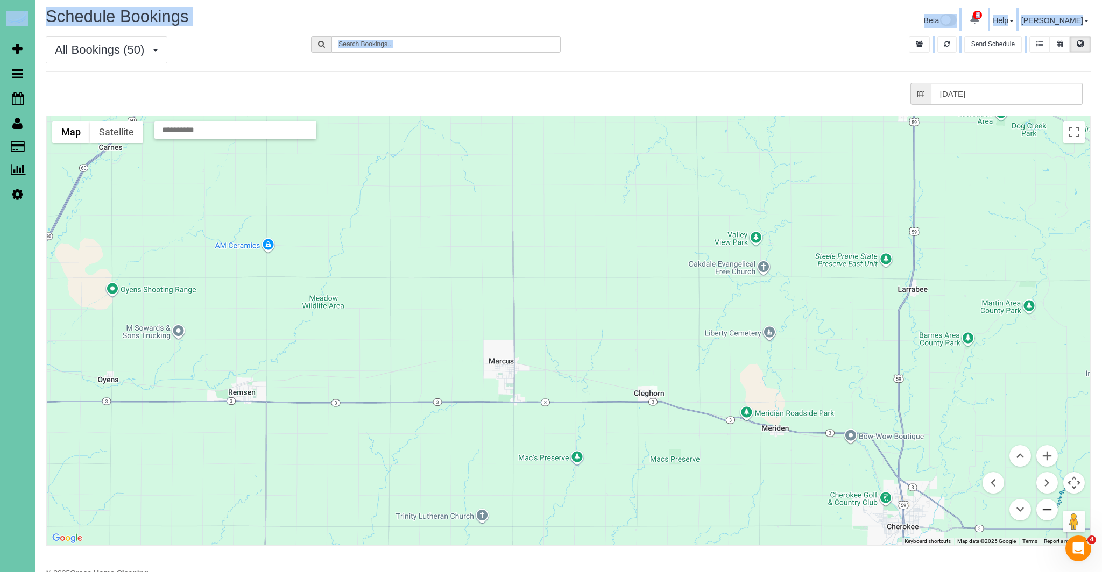
click at [1044, 510] on button "Zoom out" at bounding box center [1047, 510] width 22 height 22
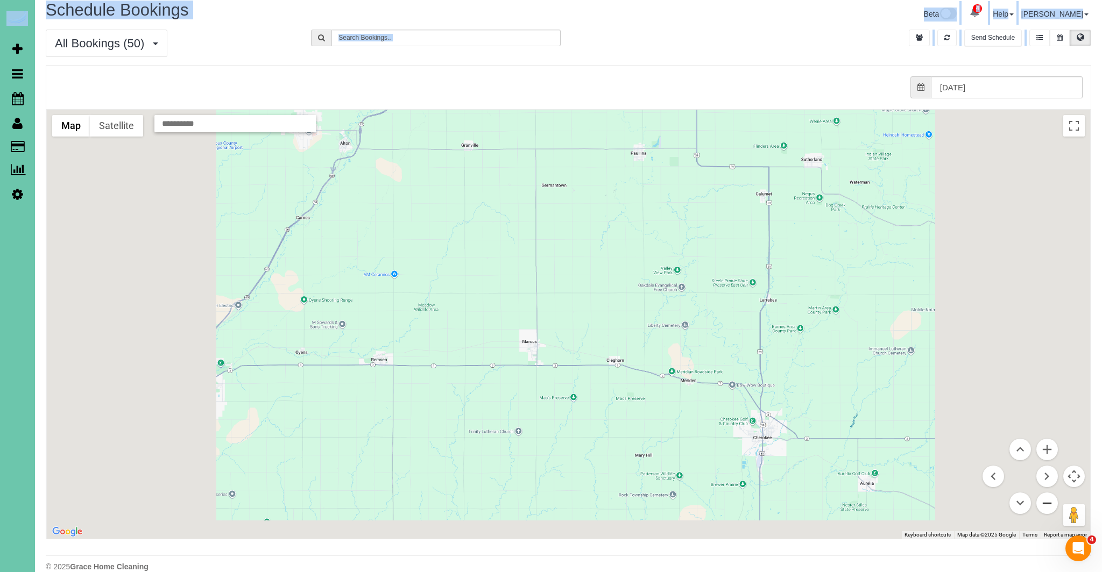
click at [1044, 510] on button "Zoom out" at bounding box center [1047, 504] width 22 height 22
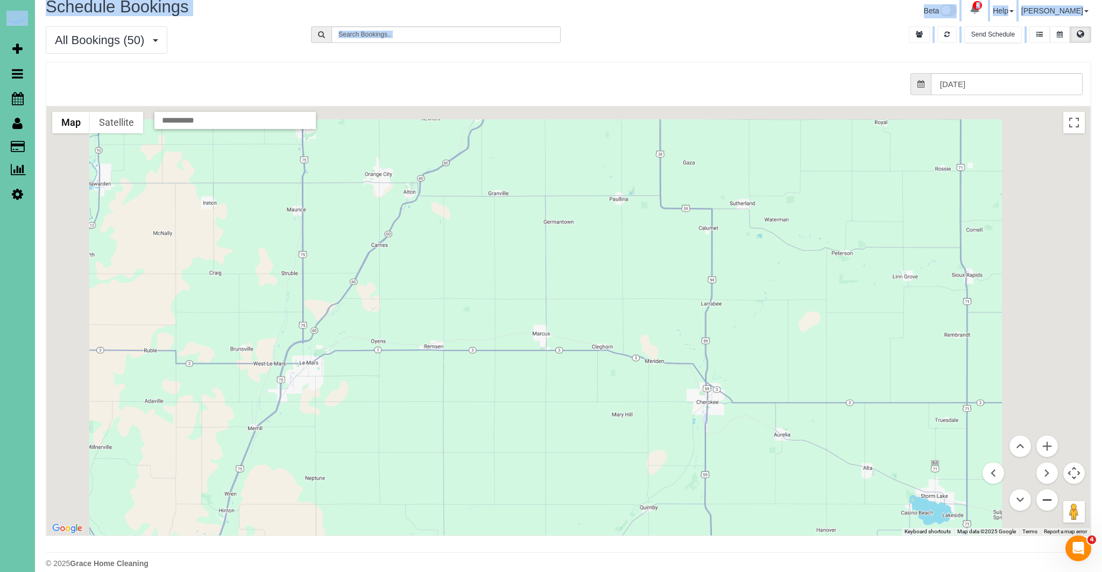
scroll to position [12, 0]
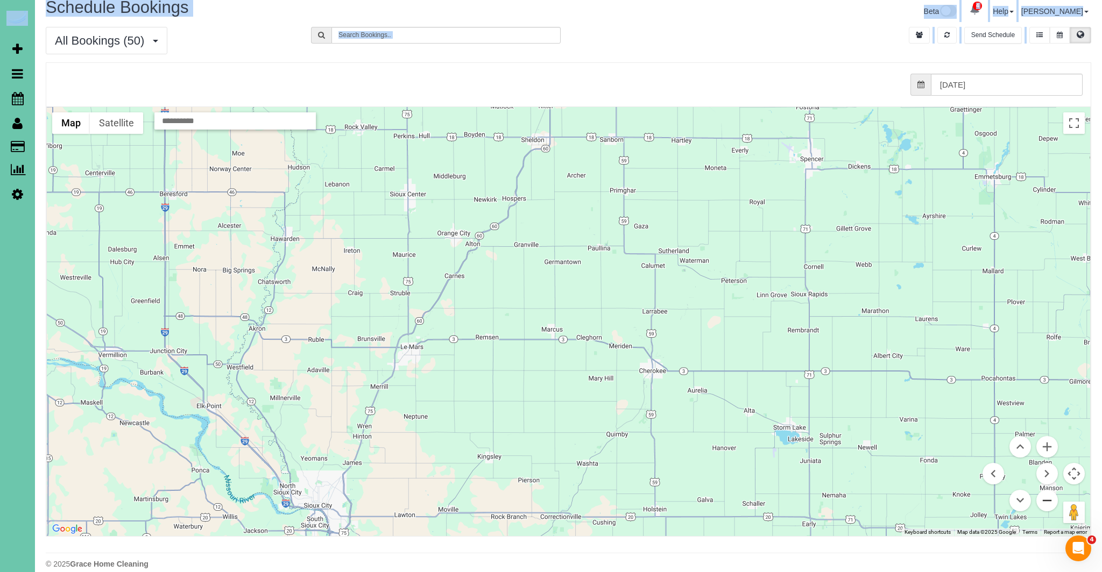
click at [1044, 510] on button "Zoom out" at bounding box center [1047, 501] width 22 height 22
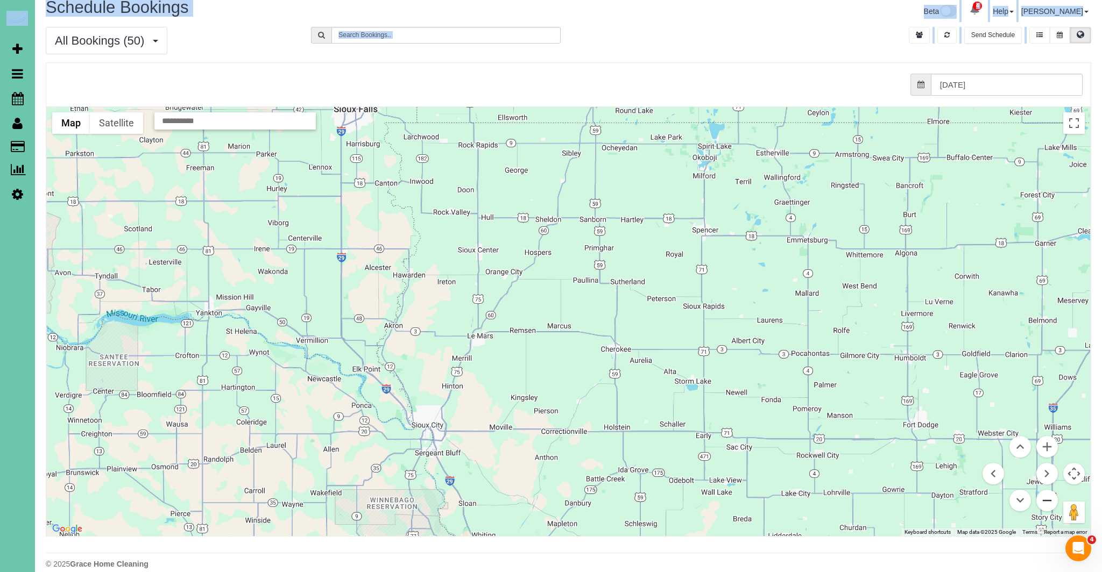
click at [1044, 510] on button "Zoom out" at bounding box center [1047, 501] width 22 height 22
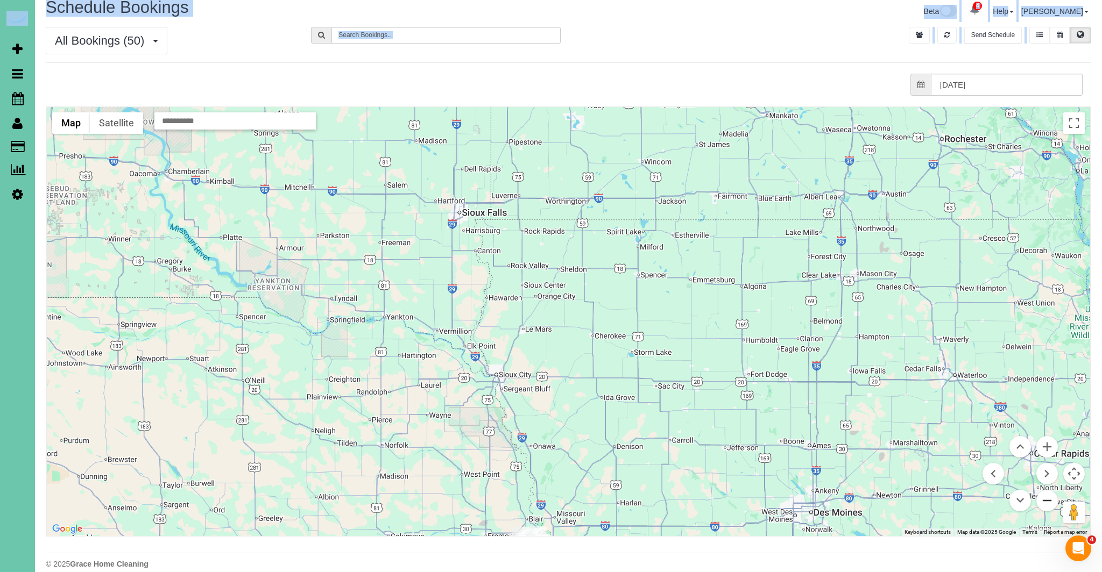
click at [1044, 510] on button "Zoom out" at bounding box center [1047, 501] width 22 height 22
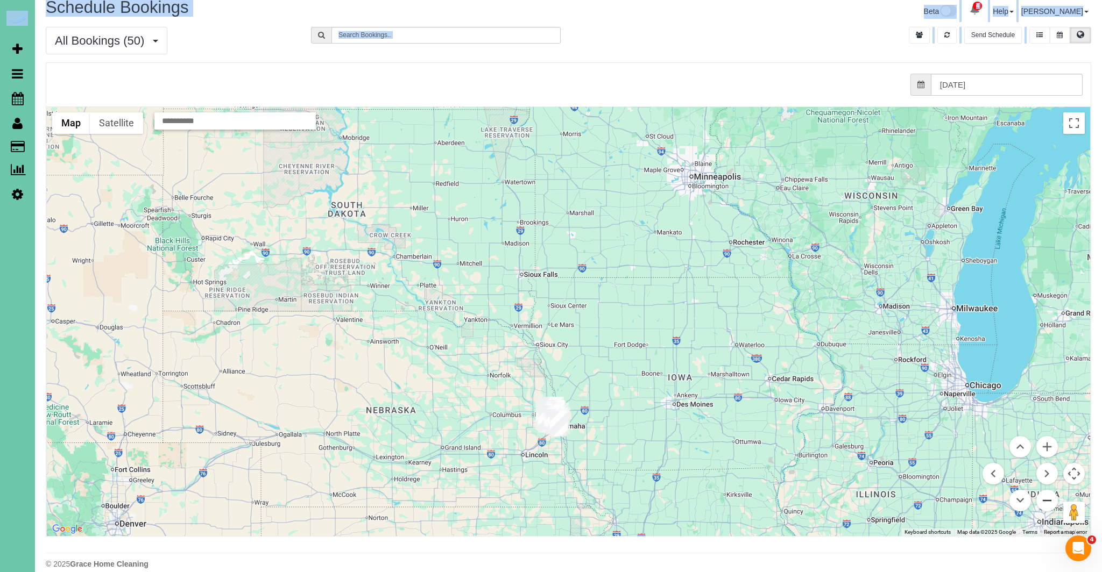
scroll to position [11, 0]
click at [544, 418] on img "09/09/2025 8:30AM - Katrina Meyer - 11609 S 111th Street, Papillion, NE 68046" at bounding box center [552, 422] width 17 height 25
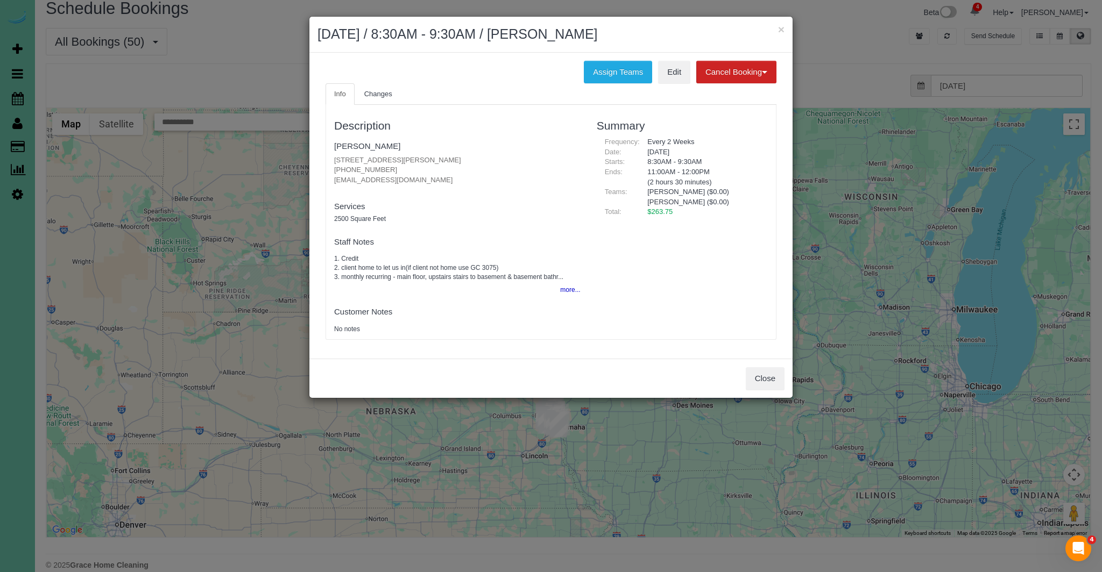
drag, startPoint x: 777, startPoint y: 354, endPoint x: 796, endPoint y: 398, distance: 48.2
click at [777, 354] on div "Assign Teams Edit Cancel Booking Without Fee With 100.00% Fee Info Changes Desc…" at bounding box center [550, 206] width 483 height 306
drag, startPoint x: 759, startPoint y: 382, endPoint x: 1004, endPoint y: 414, distance: 247.3
click at [760, 382] on button "Close" at bounding box center [765, 378] width 39 height 23
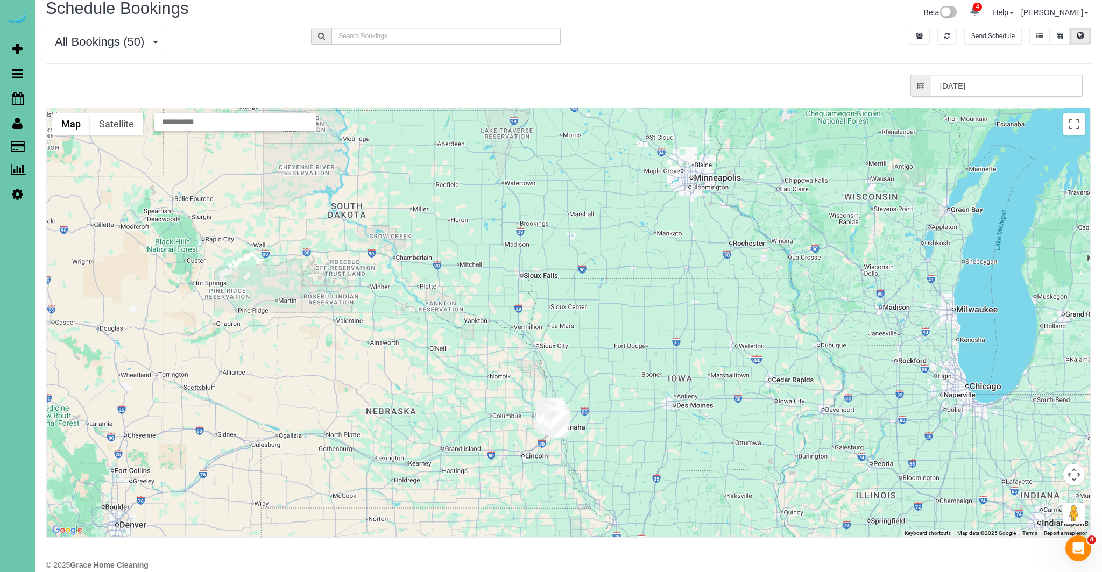
drag, startPoint x: 1087, startPoint y: 484, endPoint x: 1078, endPoint y: 483, distance: 8.7
click at [1087, 484] on div "To navigate, press the arrow keys." at bounding box center [568, 322] width 1043 height 429
click at [1078, 483] on button "Map camera controls" at bounding box center [1074, 475] width 22 height 22
click at [1074, 481] on button "Map camera controls" at bounding box center [1074, 474] width 22 height 22
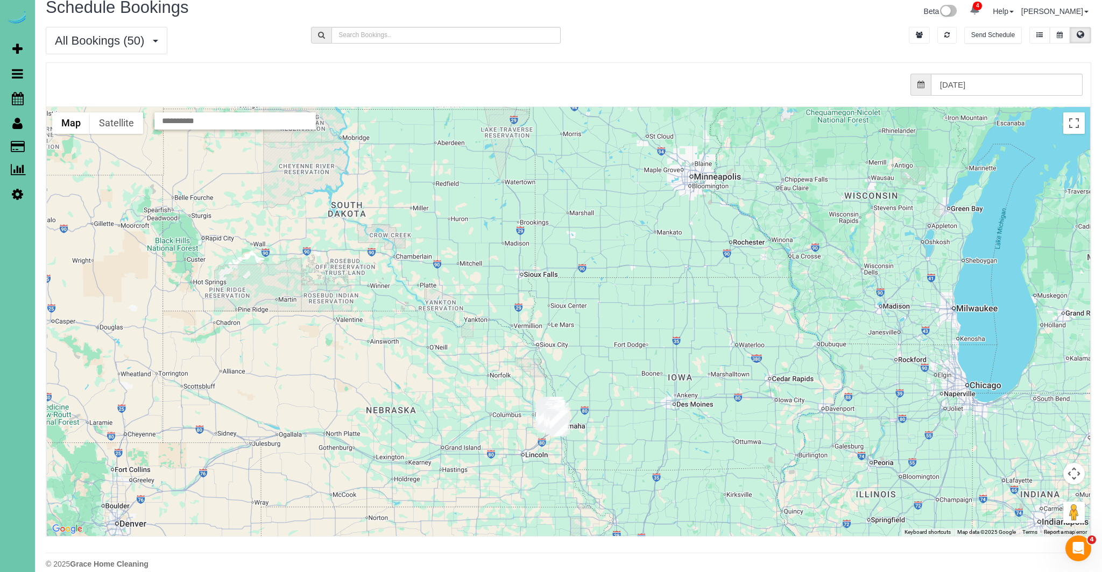
click at [1021, 506] on div at bounding box center [568, 321] width 1043 height 429
click at [1076, 475] on button "Map camera controls" at bounding box center [1074, 474] width 22 height 22
click at [1019, 501] on button "Move down" at bounding box center [1020, 501] width 22 height 22
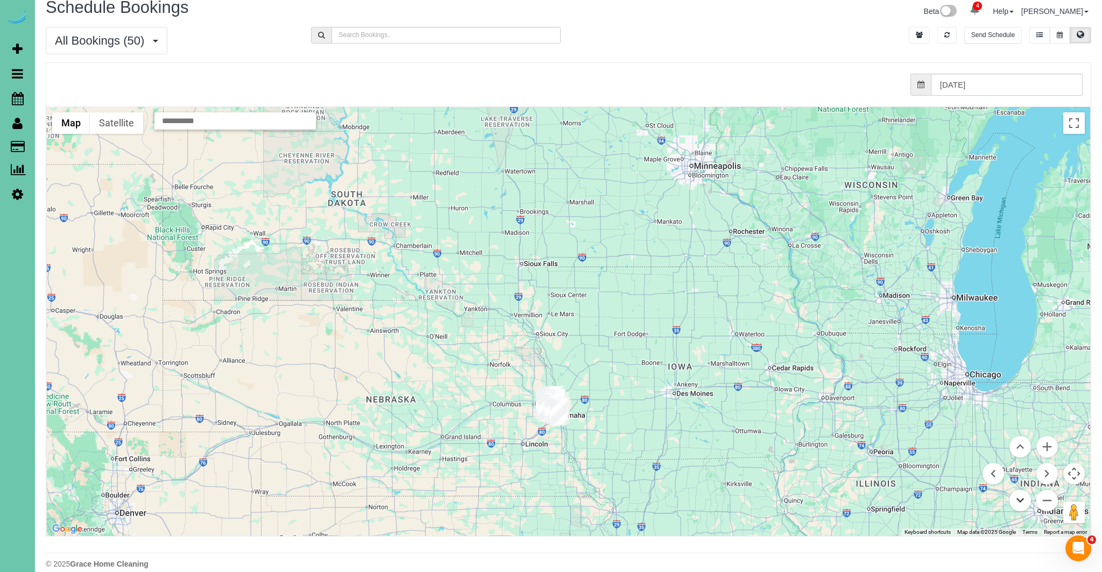
click at [1019, 501] on button "Move down" at bounding box center [1020, 501] width 22 height 22
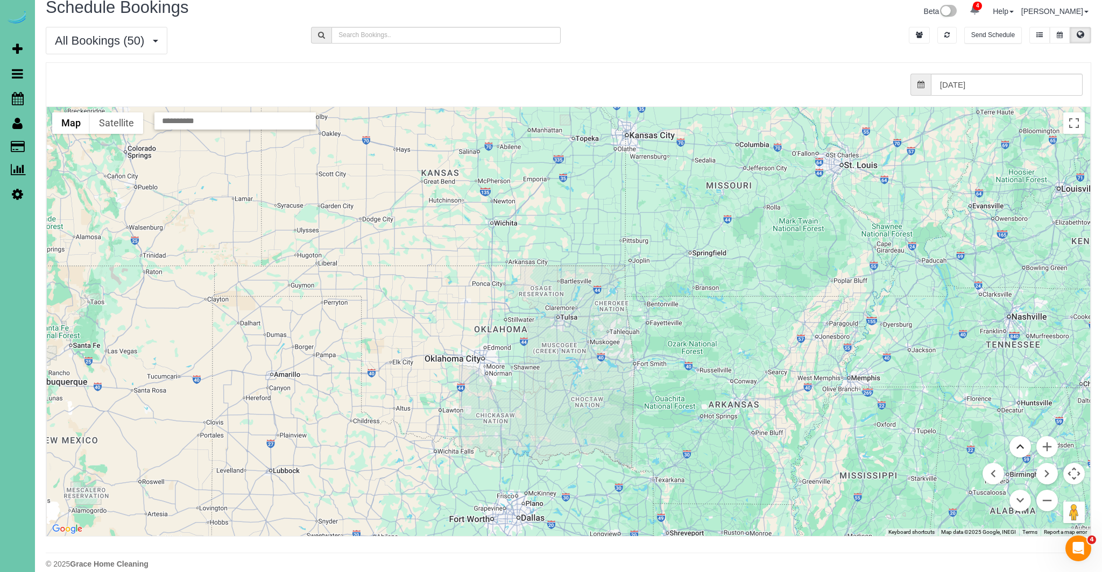
click at [1018, 446] on button "Move up" at bounding box center [1020, 447] width 22 height 22
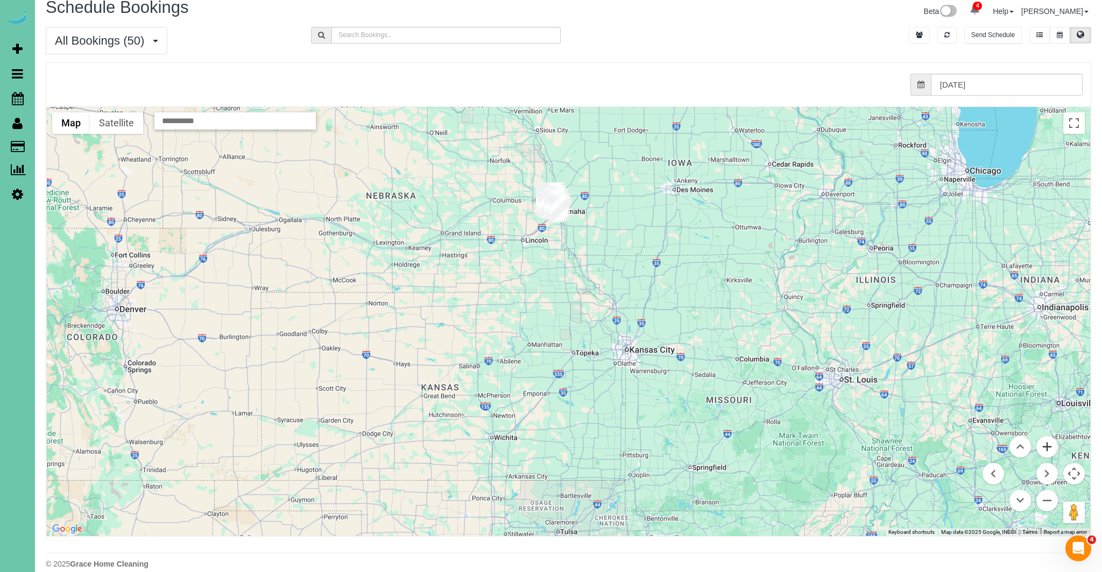
click at [1049, 448] on button "Zoom in" at bounding box center [1047, 447] width 22 height 22
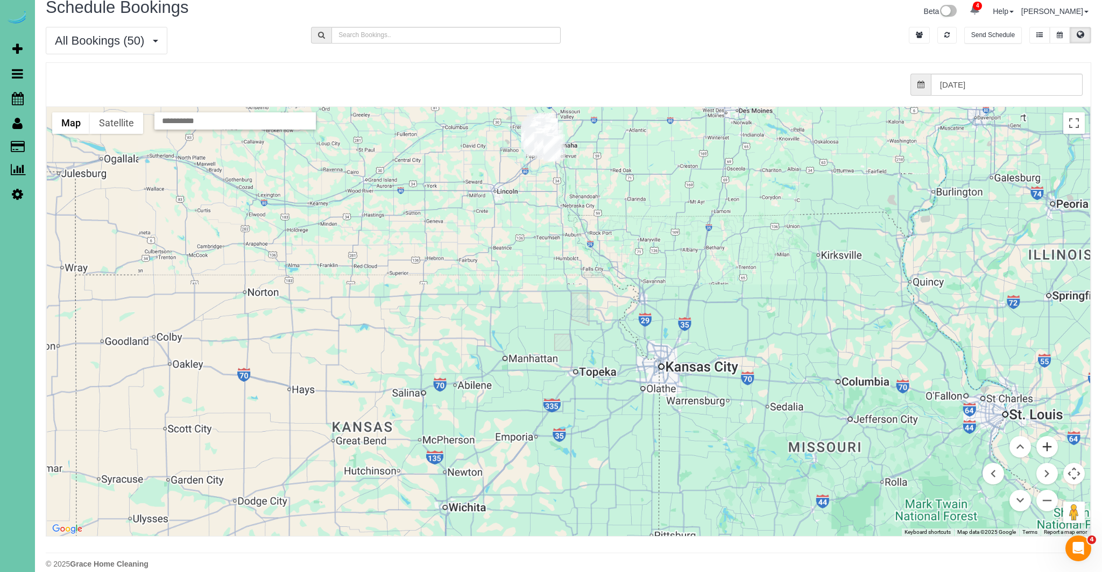
scroll to position [11, 0]
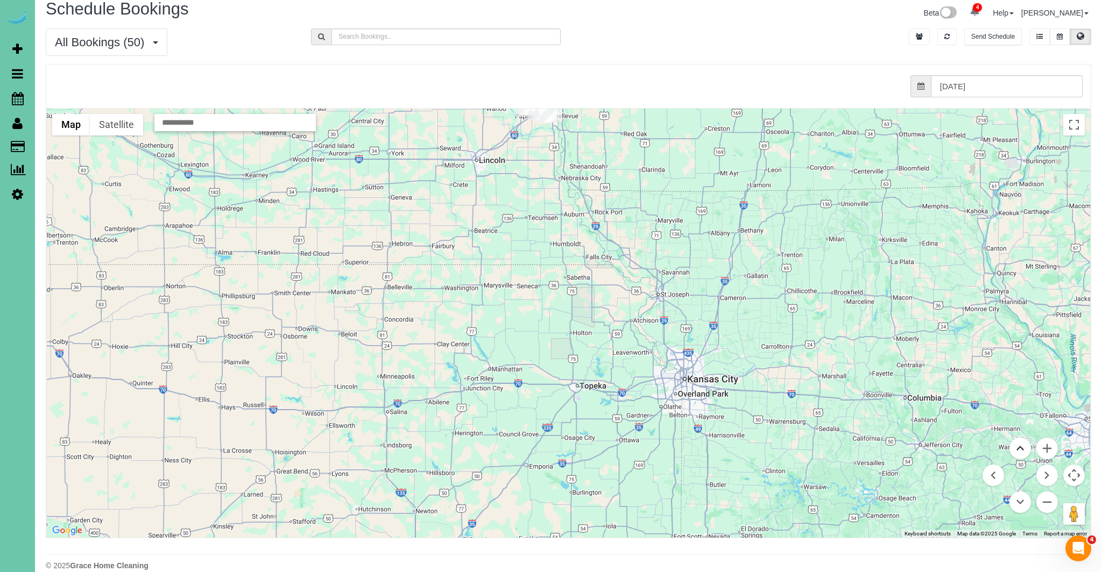
click at [1022, 449] on button "Move up" at bounding box center [1020, 449] width 22 height 22
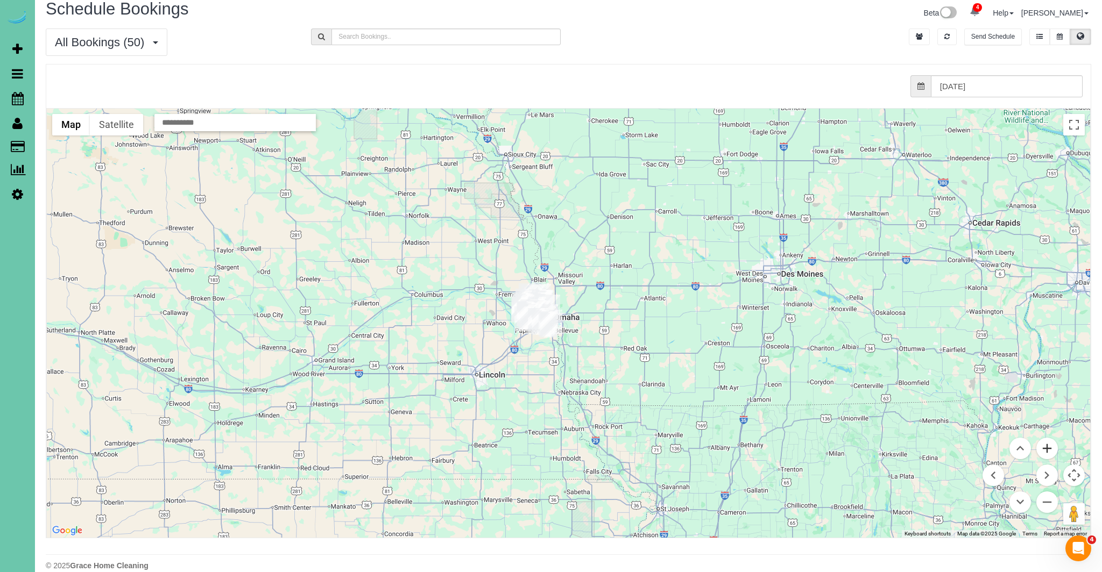
drag, startPoint x: 1046, startPoint y: 447, endPoint x: 1034, endPoint y: 449, distance: 11.5
click at [1045, 447] on button "Zoom in" at bounding box center [1047, 449] width 22 height 22
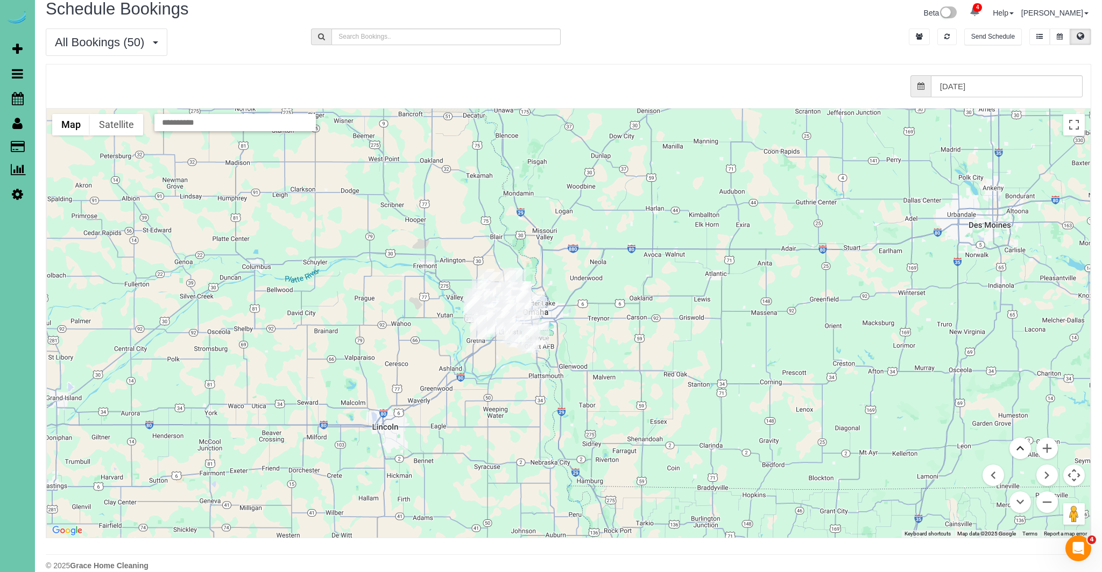
click at [1022, 449] on button "Move up" at bounding box center [1020, 449] width 22 height 22
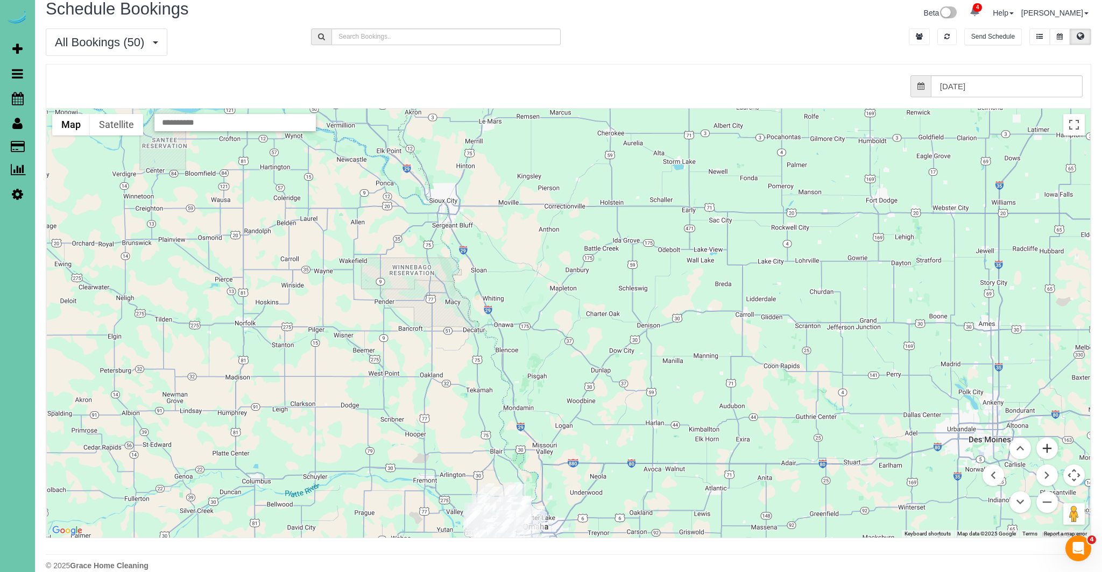
click at [1044, 448] on button "Zoom in" at bounding box center [1047, 449] width 22 height 22
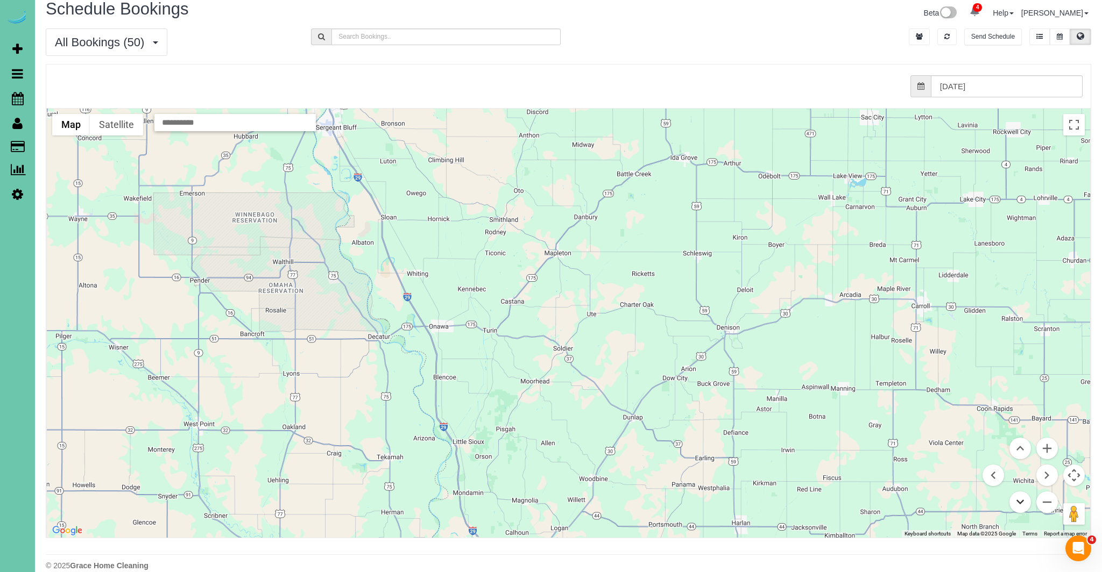
click at [1018, 505] on button "Move down" at bounding box center [1020, 503] width 22 height 22
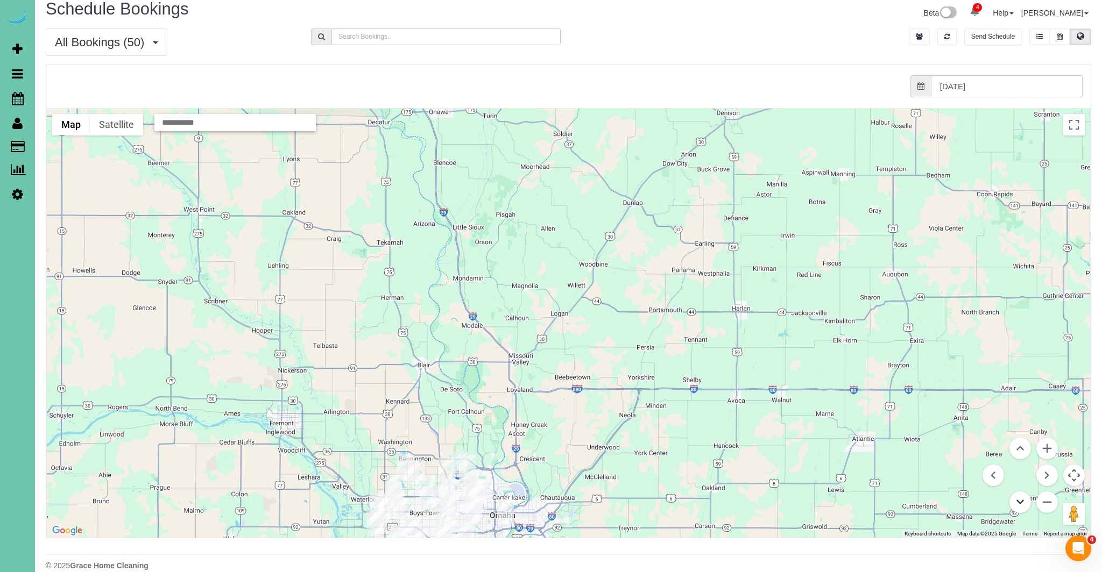
click at [1018, 505] on button "Move down" at bounding box center [1020, 503] width 22 height 22
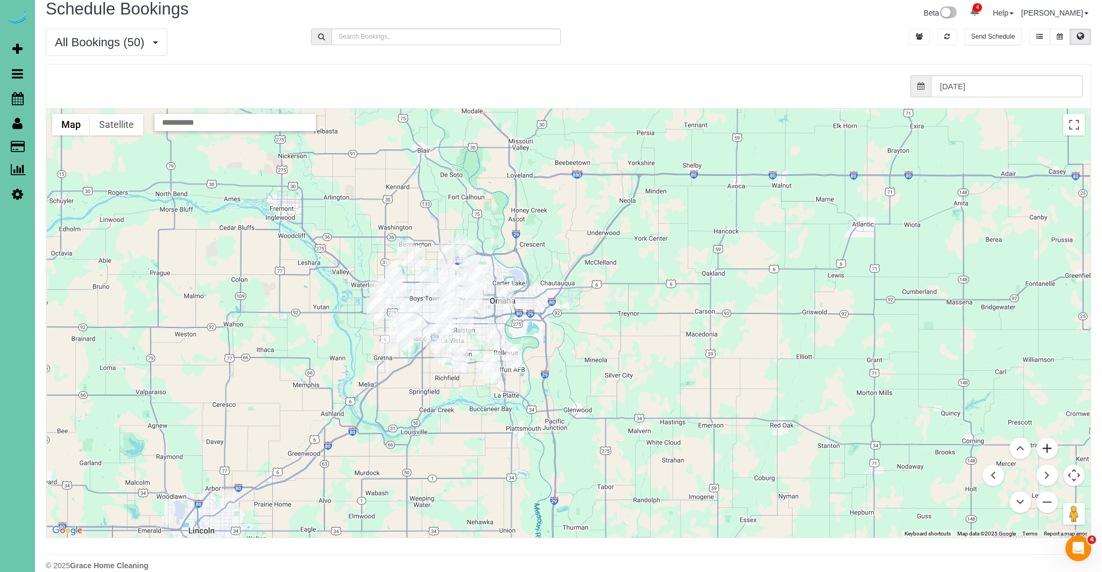
click at [1048, 453] on button "Zoom in" at bounding box center [1047, 449] width 22 height 22
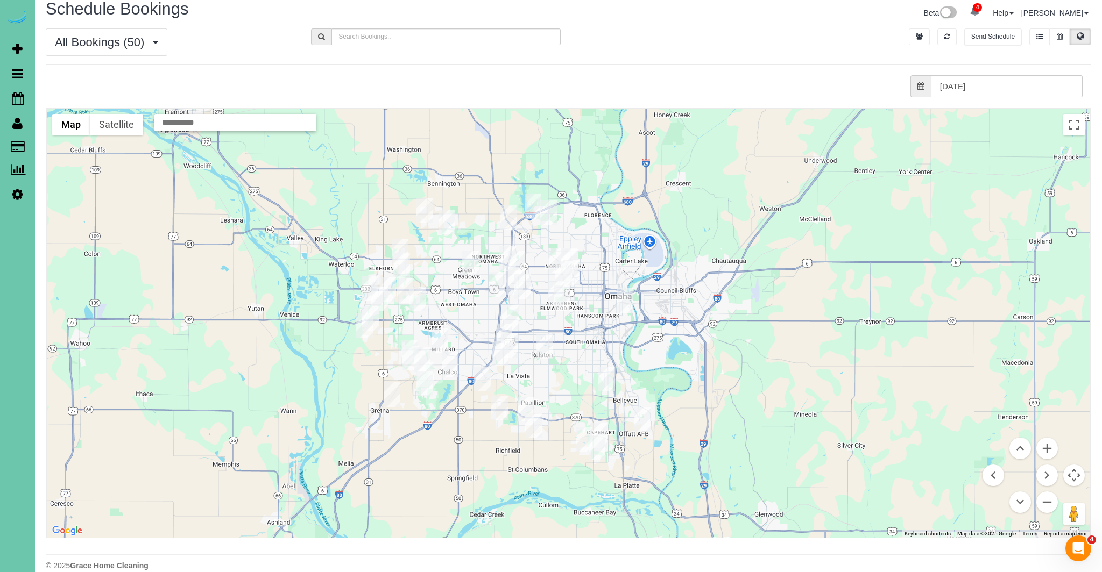
drag, startPoint x: 483, startPoint y: 329, endPoint x: 651, endPoint y: 347, distance: 169.4
click at [650, 348] on div at bounding box center [568, 323] width 1043 height 429
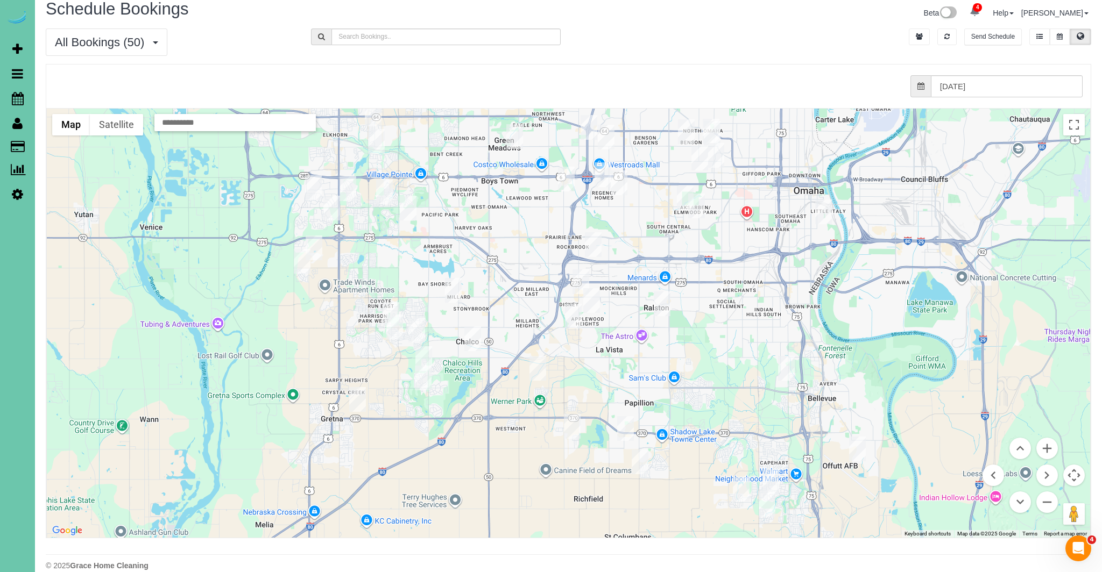
click at [450, 289] on img "09/09/2025 8:30AM - Patti Petersen - 15712 S Street, Omaha, NE 68135" at bounding box center [453, 290] width 17 height 25
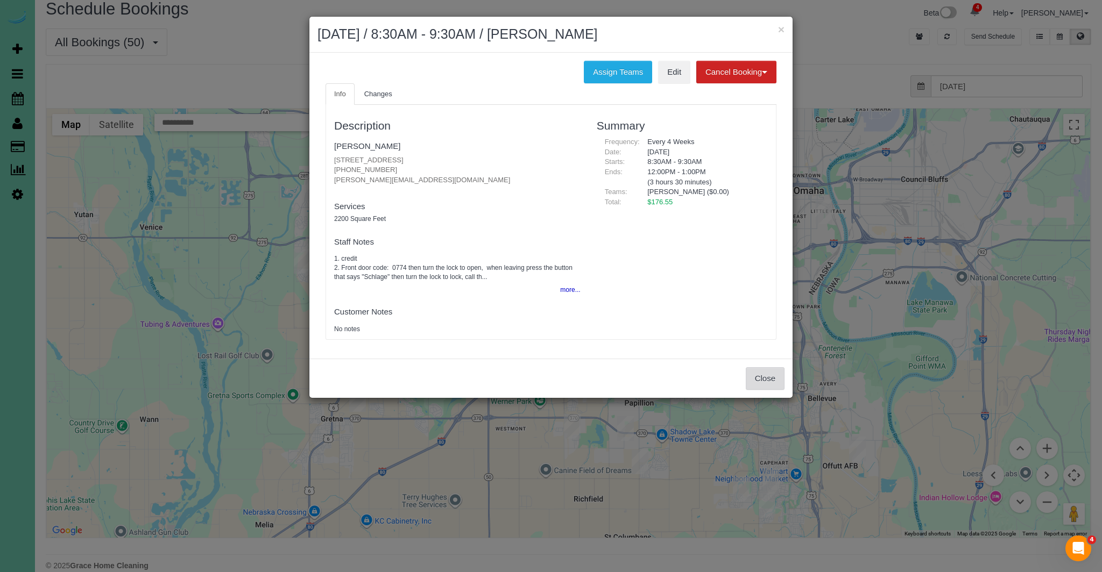
click at [777, 373] on button "Close" at bounding box center [765, 378] width 39 height 23
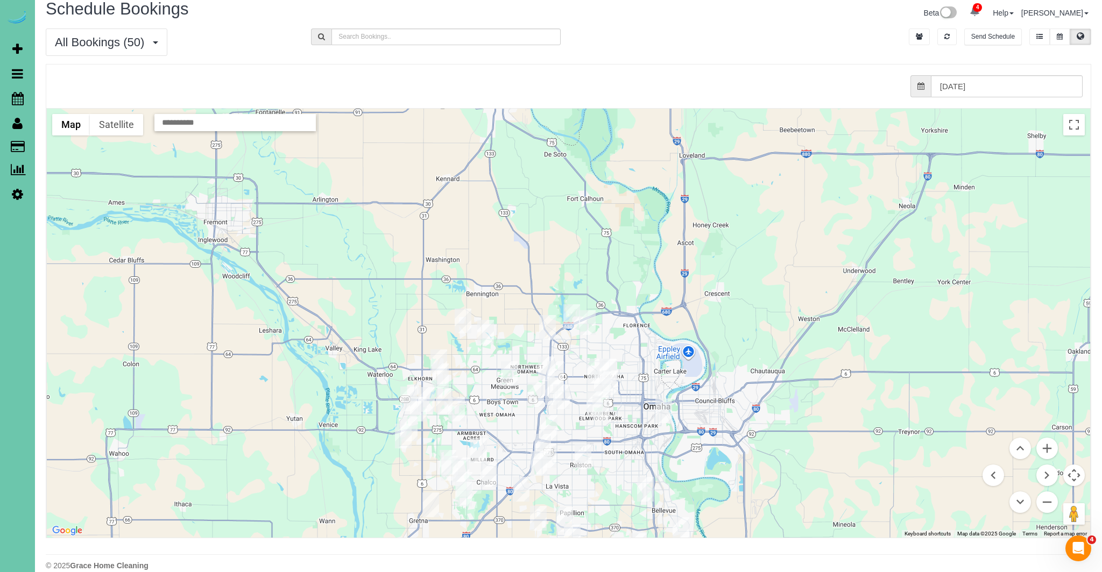
drag, startPoint x: 589, startPoint y: 331, endPoint x: 584, endPoint y: 458, distance: 127.6
click at [584, 458] on img "09/09/2025 12:30PM - Deborah Lavaley - 6229 S 74th Street, Omaha, NE 68127" at bounding box center [583, 457] width 17 height 25
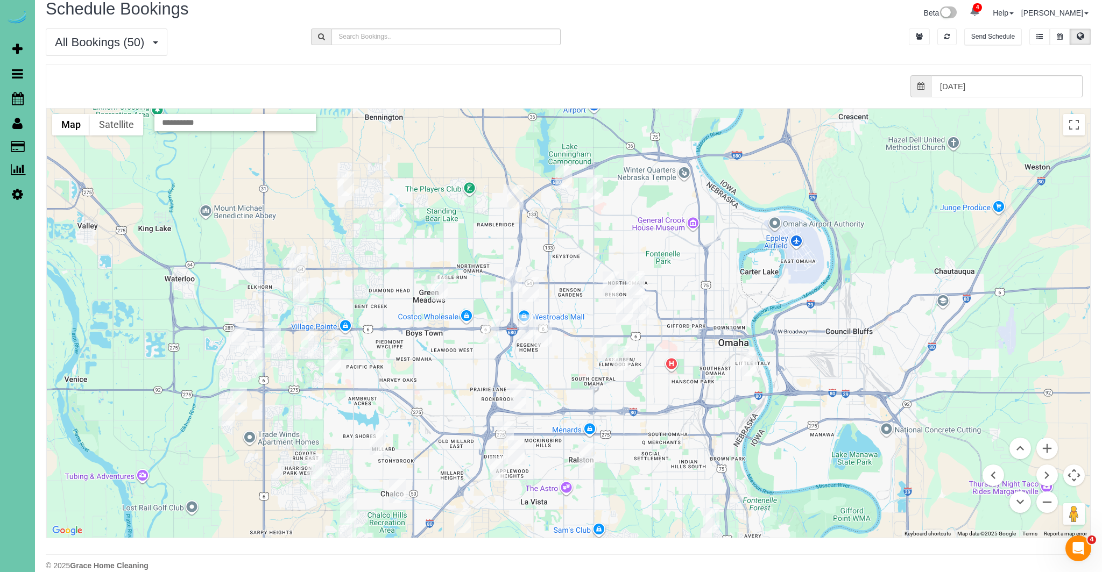
click at [439, 292] on img "09/09/2025 12:30PM - Pam & Mike Smiricky - 1828 N 132nd Ave, Omaha, NE 68154" at bounding box center [439, 288] width 17 height 25
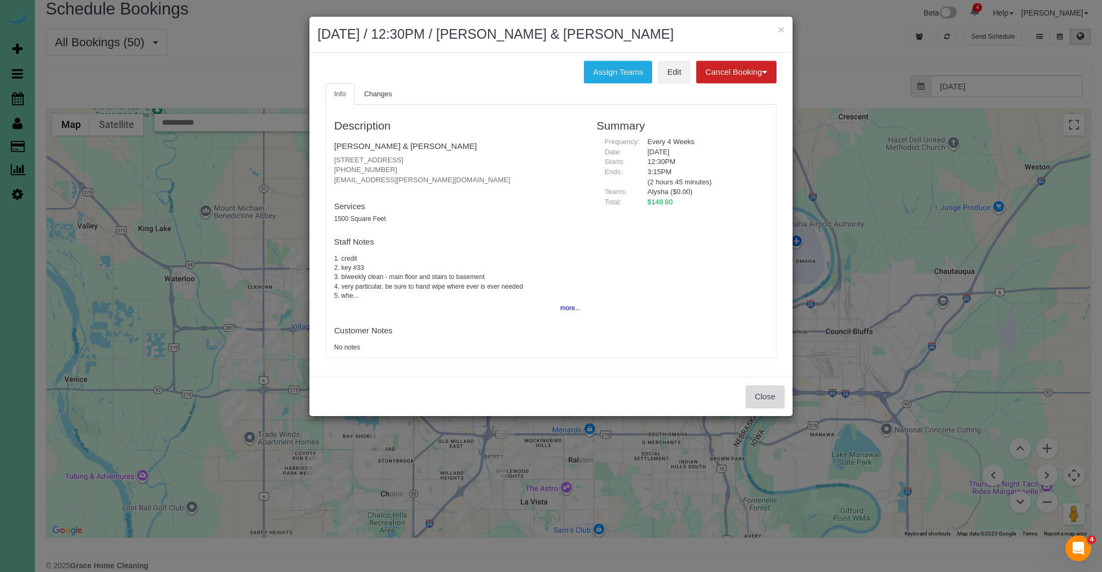
click at [760, 403] on button "Close" at bounding box center [765, 397] width 39 height 23
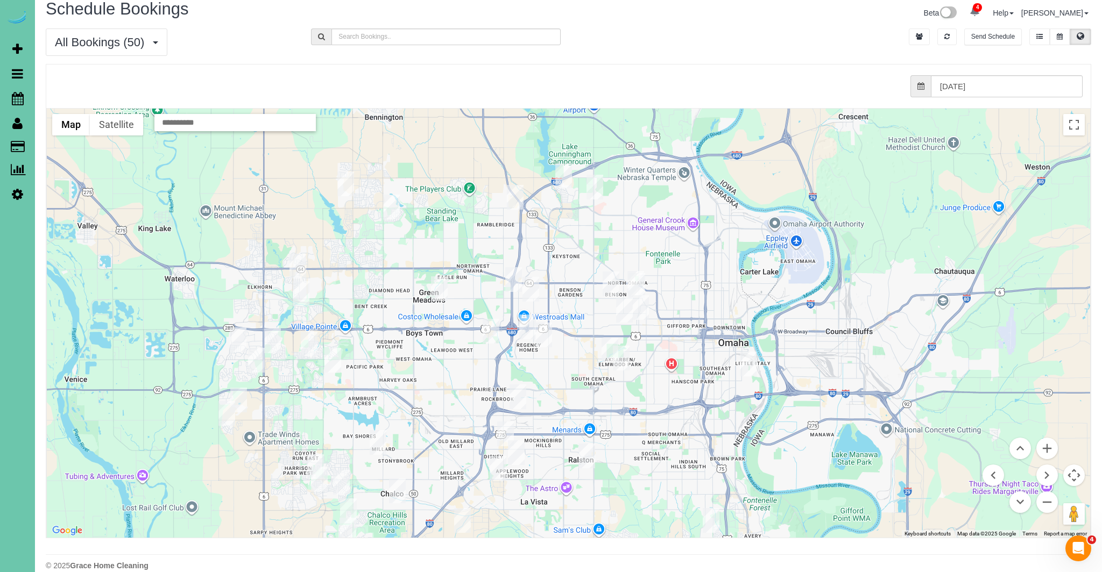
click at [714, 521] on img "09/09/2025 8:30AM - **Samara Phillips - 9507 S 25th Avenue, Bellevue, NE 68147" at bounding box center [711, 520] width 17 height 25
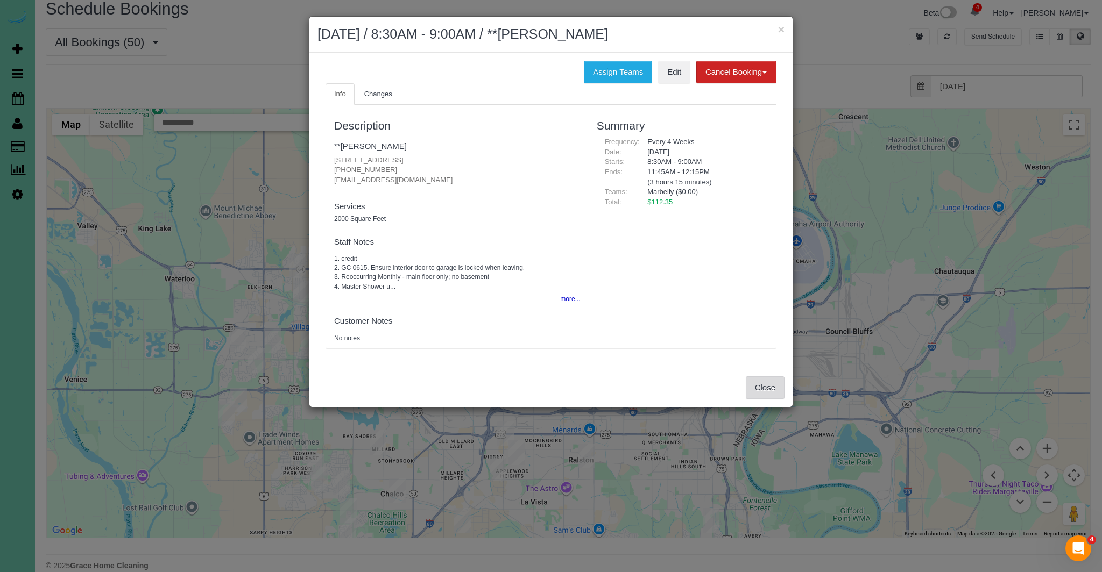
click at [758, 387] on button "Close" at bounding box center [765, 388] width 39 height 23
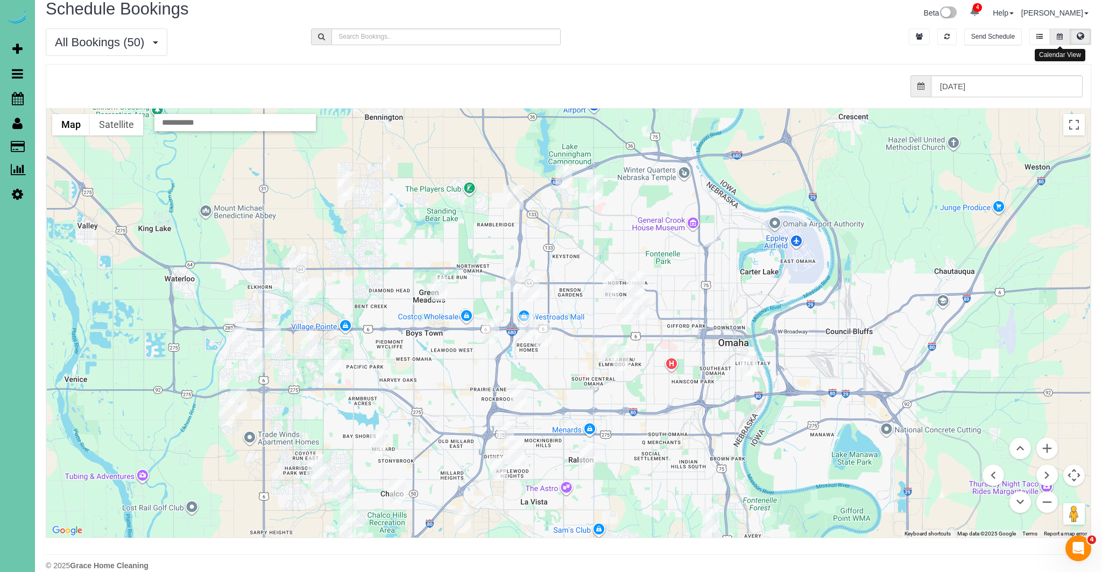
click at [1063, 35] on button at bounding box center [1060, 37] width 20 height 17
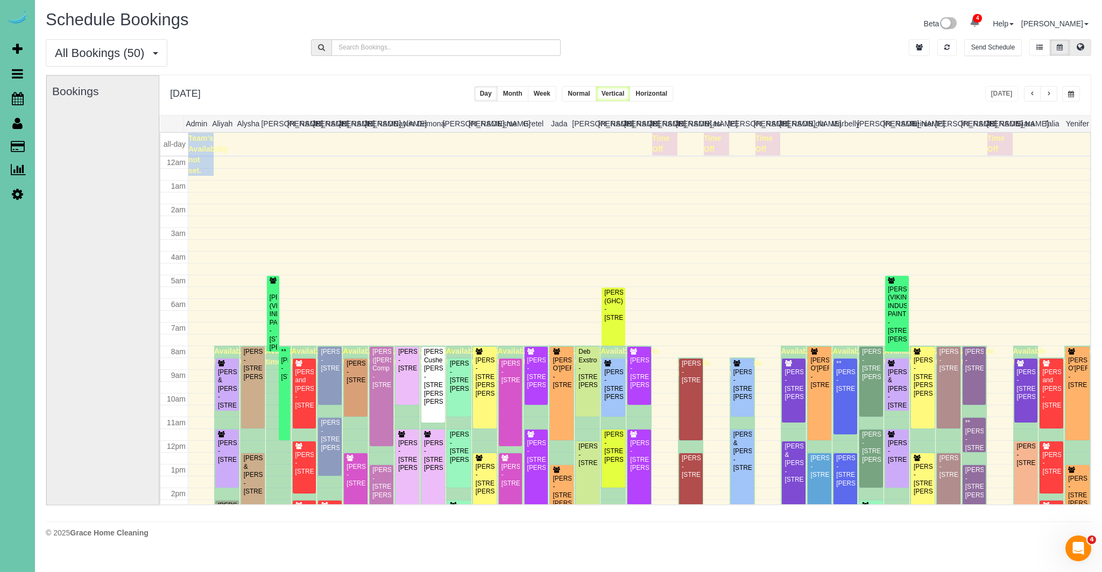
scroll to position [143, 0]
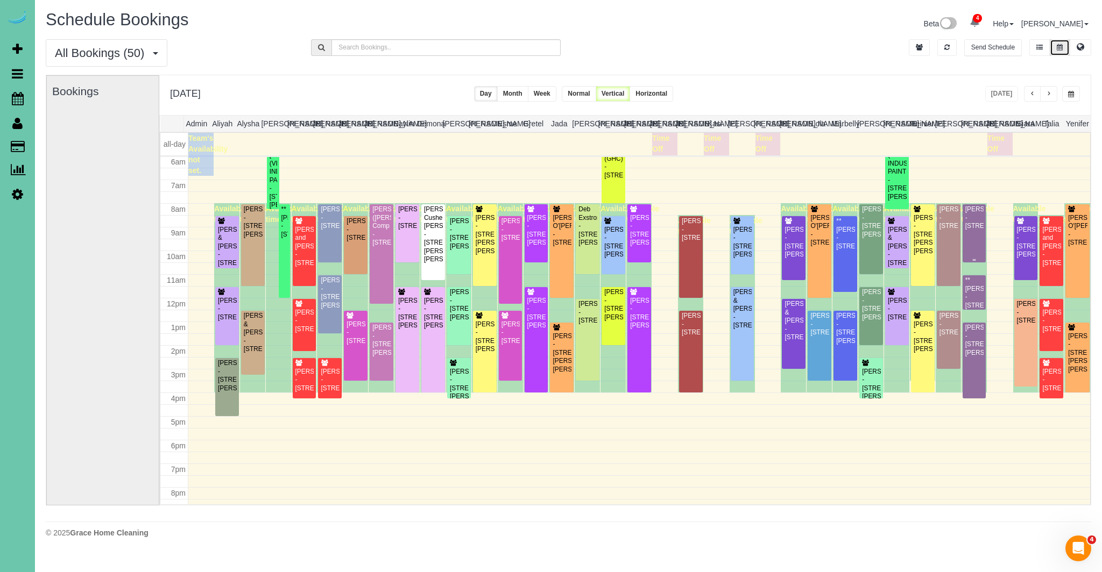
click at [981, 216] on div "Callie Dian - 667 N 59th Street, Omaha, NE 68132" at bounding box center [974, 217] width 19 height 25
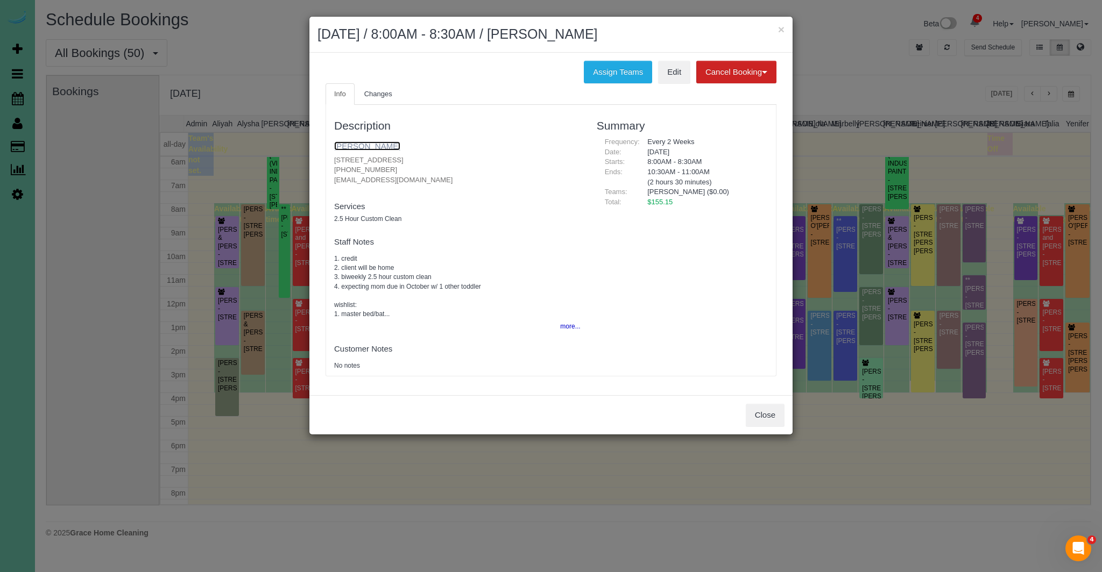
click at [357, 145] on link "Callie Dian" at bounding box center [367, 145] width 66 height 9
click at [755, 419] on button "Close" at bounding box center [765, 415] width 39 height 23
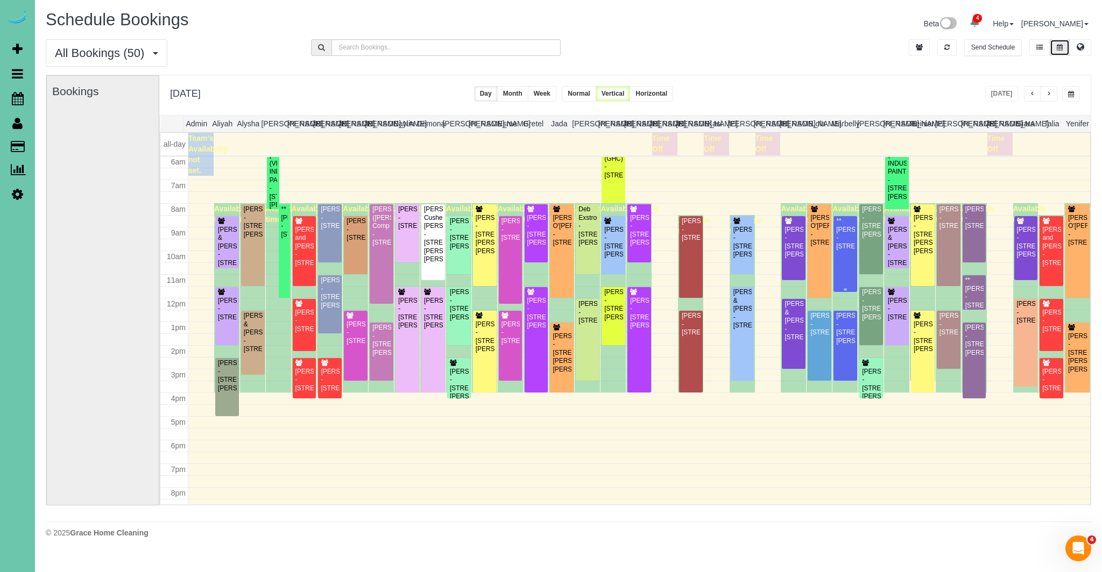
click at [843, 251] on div "**Samara Phillips - 9507 S 25th Avenue, Bellevue, NE 68147" at bounding box center [844, 233] width 19 height 33
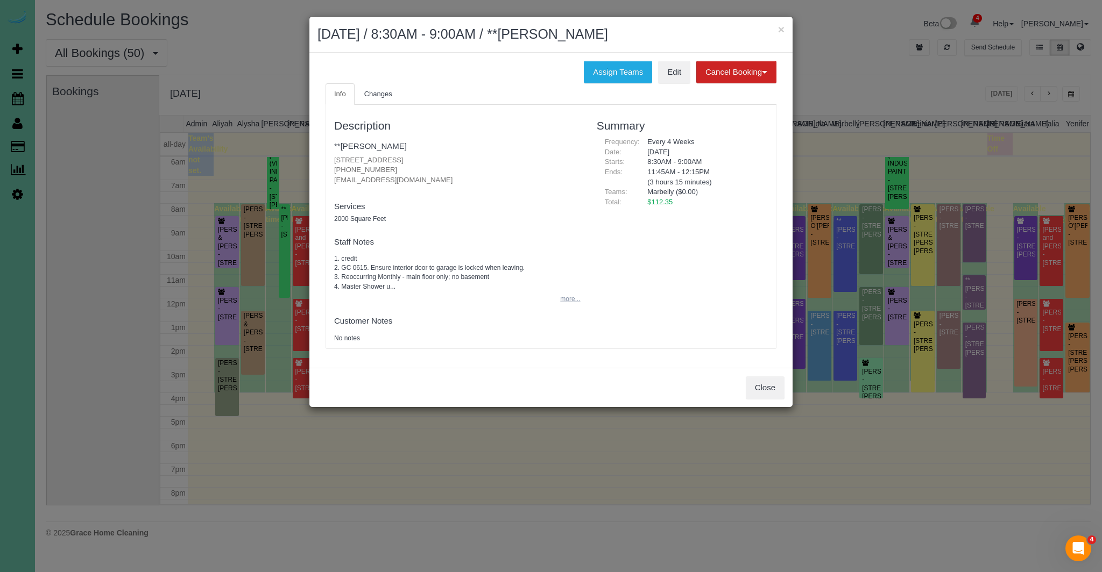
click at [560, 297] on button "more..." at bounding box center [567, 300] width 26 height 16
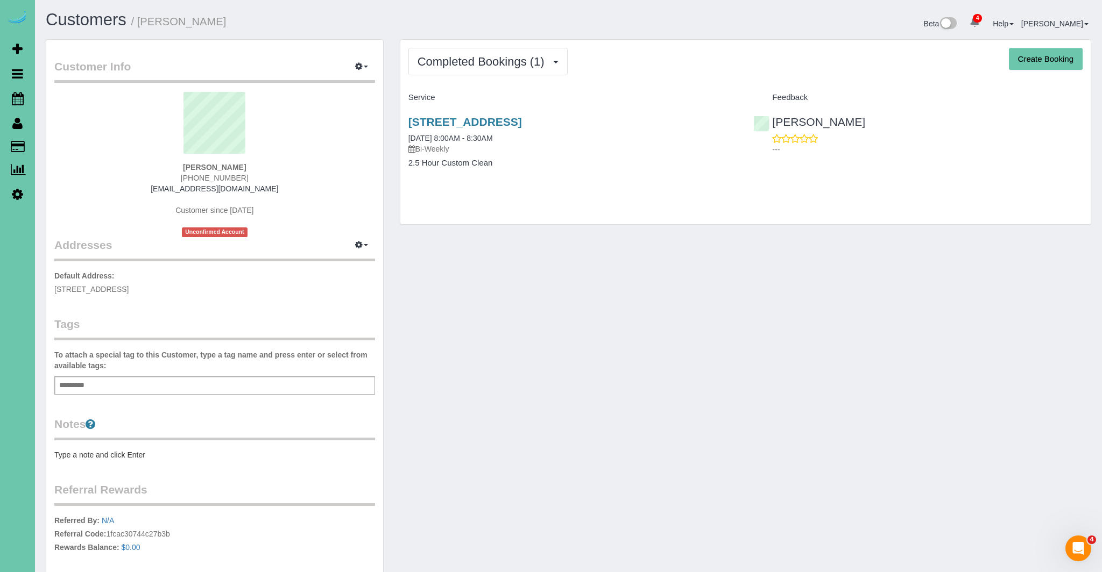
drag, startPoint x: 547, startPoint y: 141, endPoint x: 494, endPoint y: 160, distance: 56.2
click at [400, 132] on div "667 N 59th Street, Omaha, NE 68132 08/26/2025 8:00AM - 8:30AM Bi-Weekly 2.5 Hou…" at bounding box center [572, 148] width 345 height 83
drag, startPoint x: 608, startPoint y: 185, endPoint x: 599, endPoint y: 166, distance: 21.2
click at [607, 185] on div "667 N 59th Street, Omaha, NE 68132 08/26/2025 8:00AM - 8:30AM Bi-Weekly 2.5 Hou…" at bounding box center [572, 148] width 345 height 83
drag, startPoint x: 543, startPoint y: 119, endPoint x: 610, endPoint y: 123, distance: 66.8
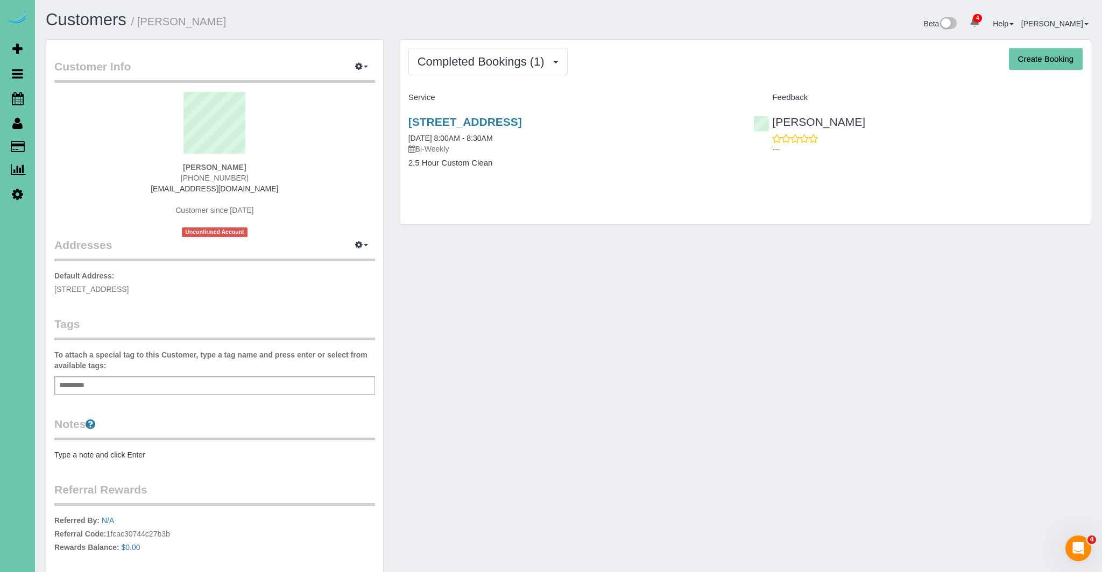
click at [610, 122] on div "667 N 59th Street, Omaha, NE 68132 08/26/2025 8:00AM - 8:30AM Bi-Weekly 2.5 Hou…" at bounding box center [572, 148] width 345 height 83
copy link "[STREET_ADDRESS]"
